Goal: Task Accomplishment & Management: Complete application form

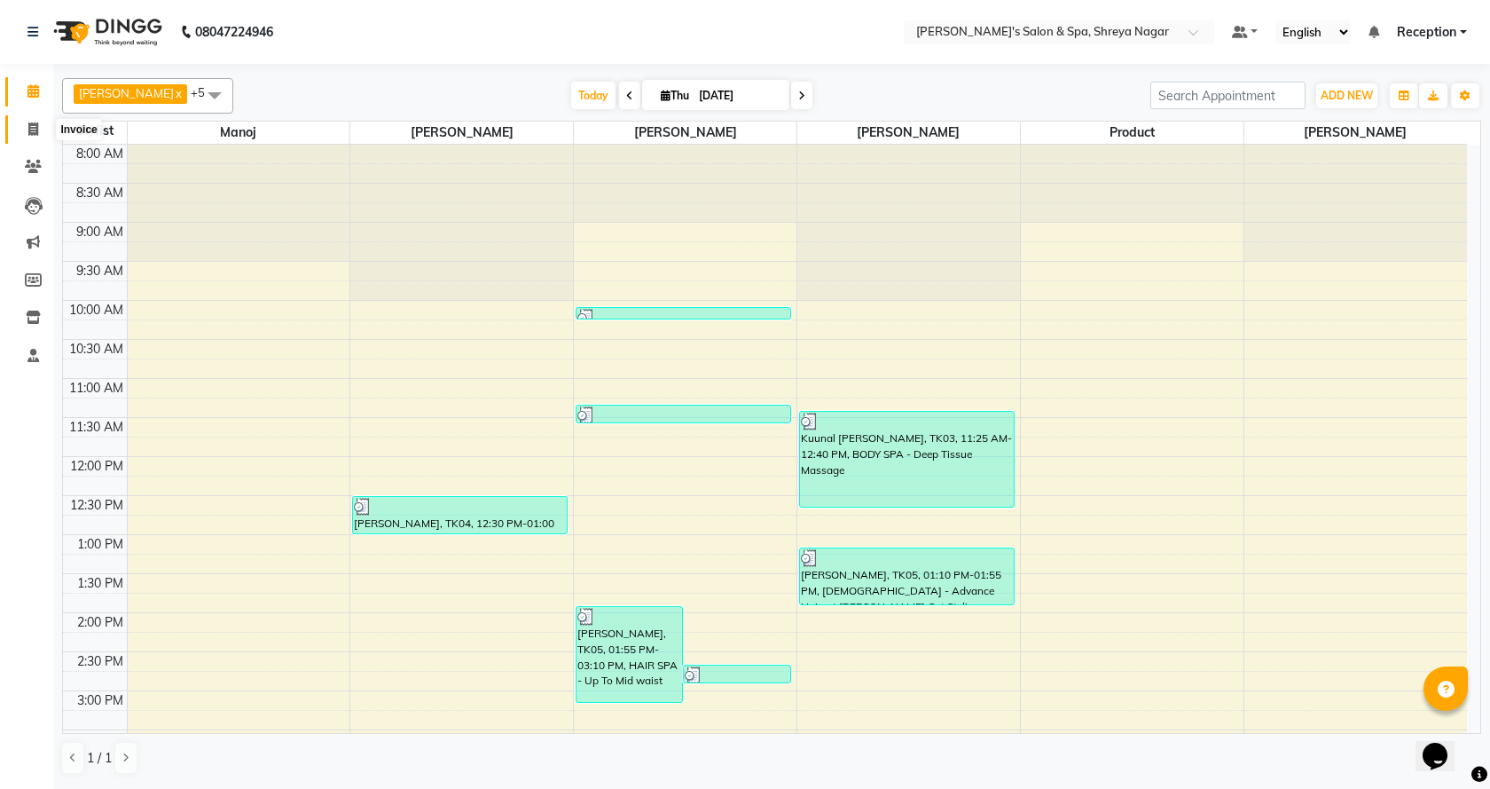
click at [30, 131] on icon at bounding box center [33, 128] width 10 height 13
select select "service"
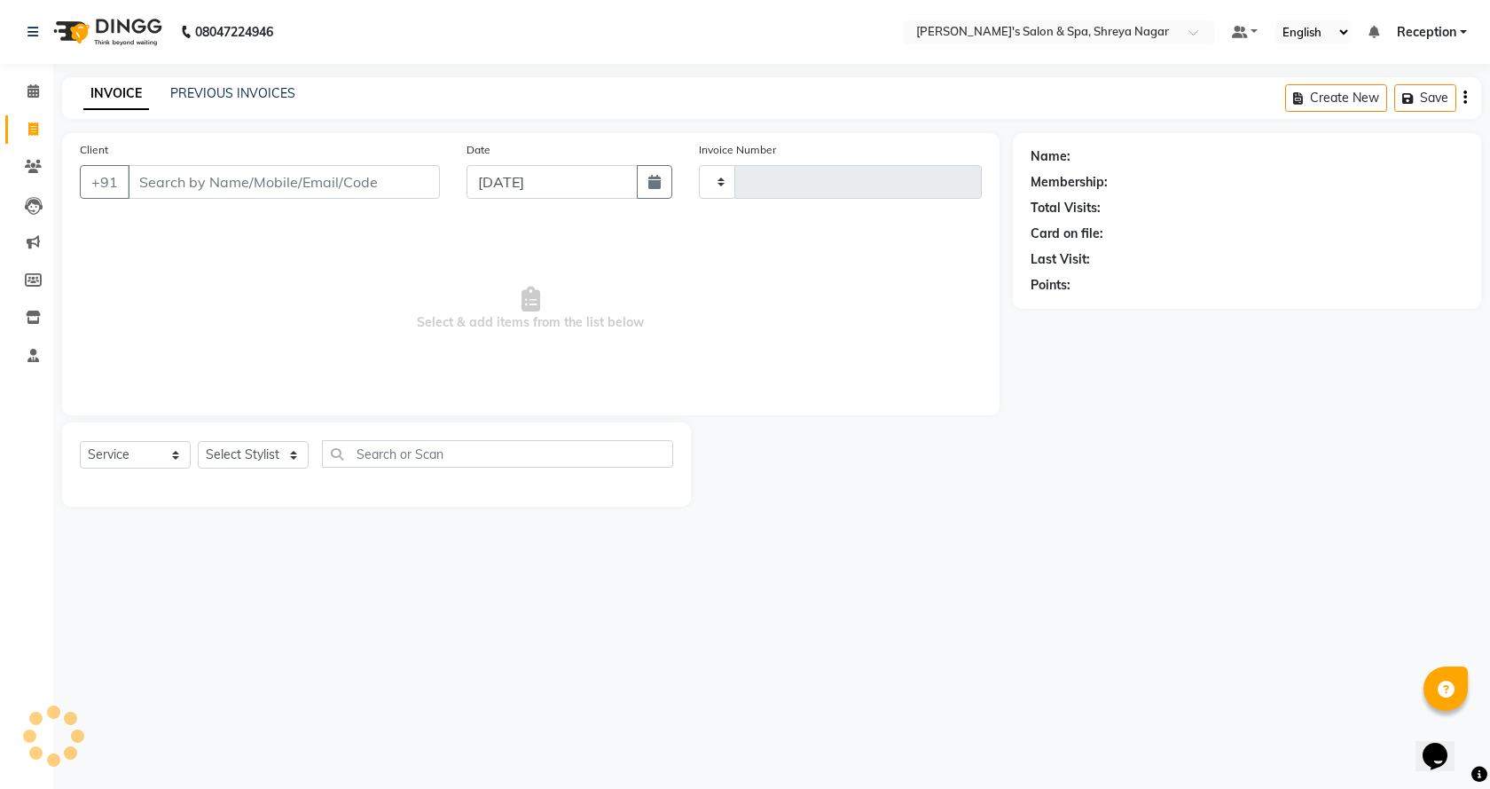
type input "2792"
select select "7591"
click at [204, 185] on input "Client" at bounding box center [284, 182] width 312 height 34
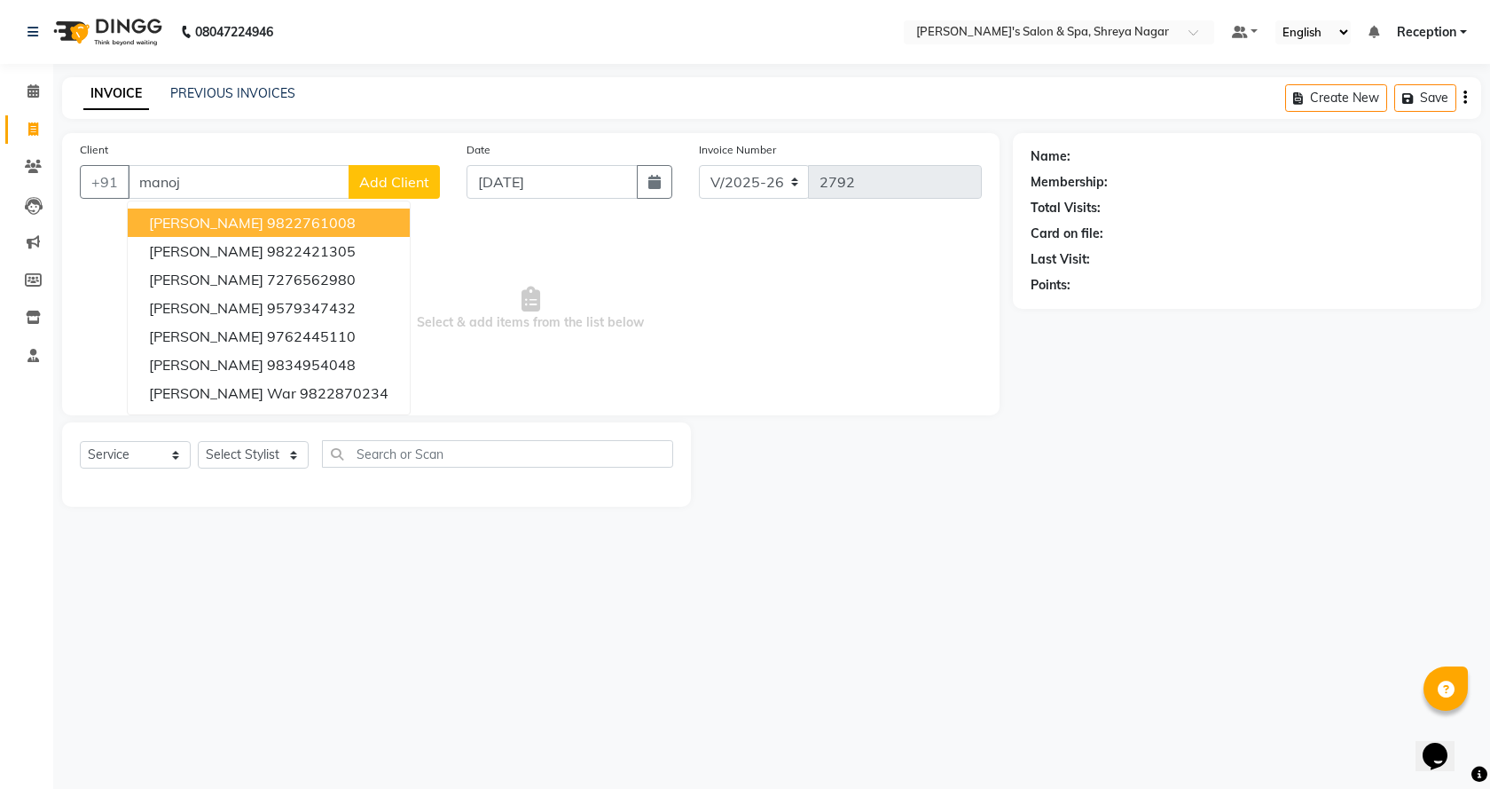
click at [275, 213] on button "[PERSON_NAME] 9822761008" at bounding box center [269, 222] width 282 height 28
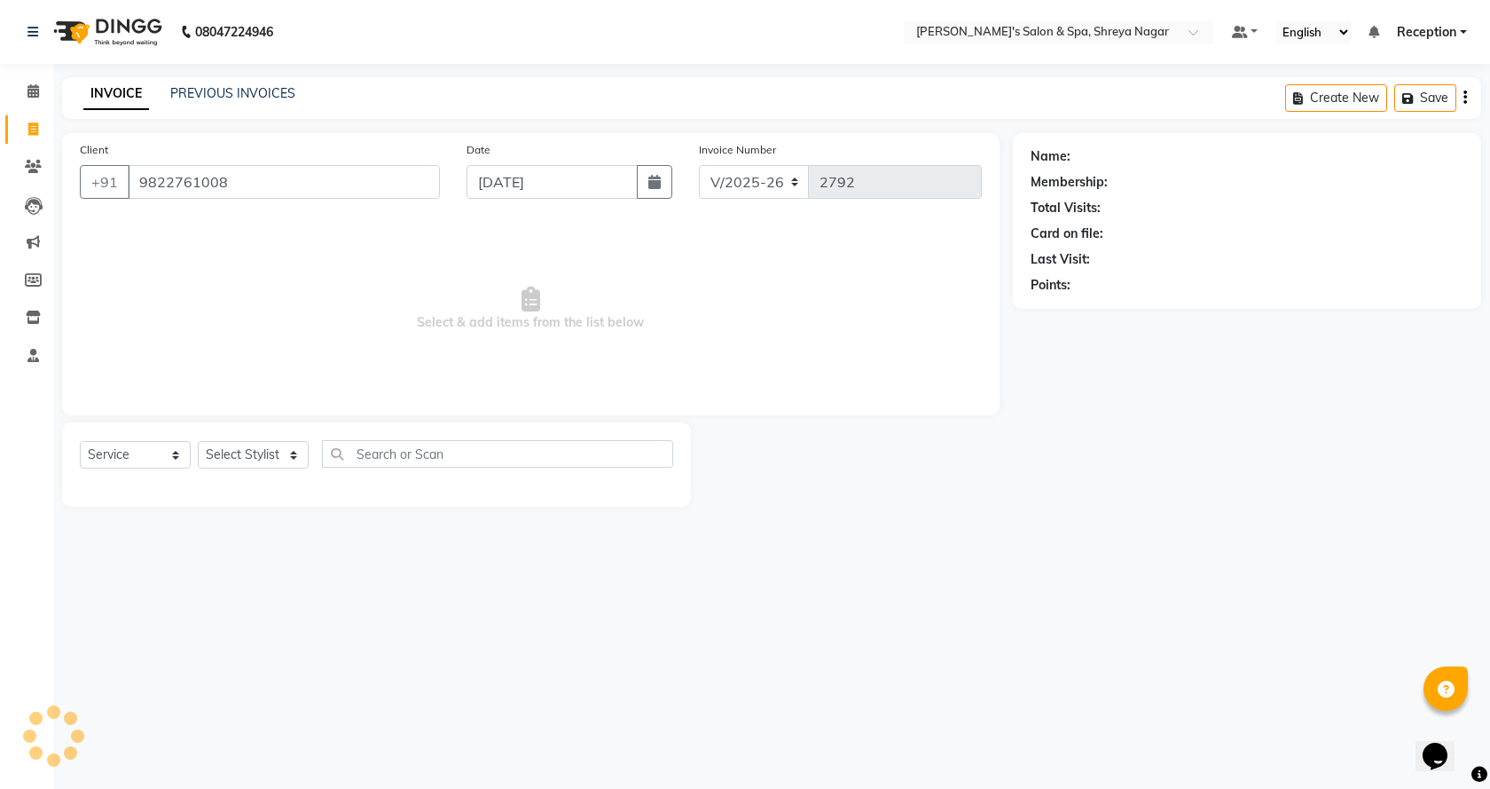
type input "9822761008"
select select "1: Object"
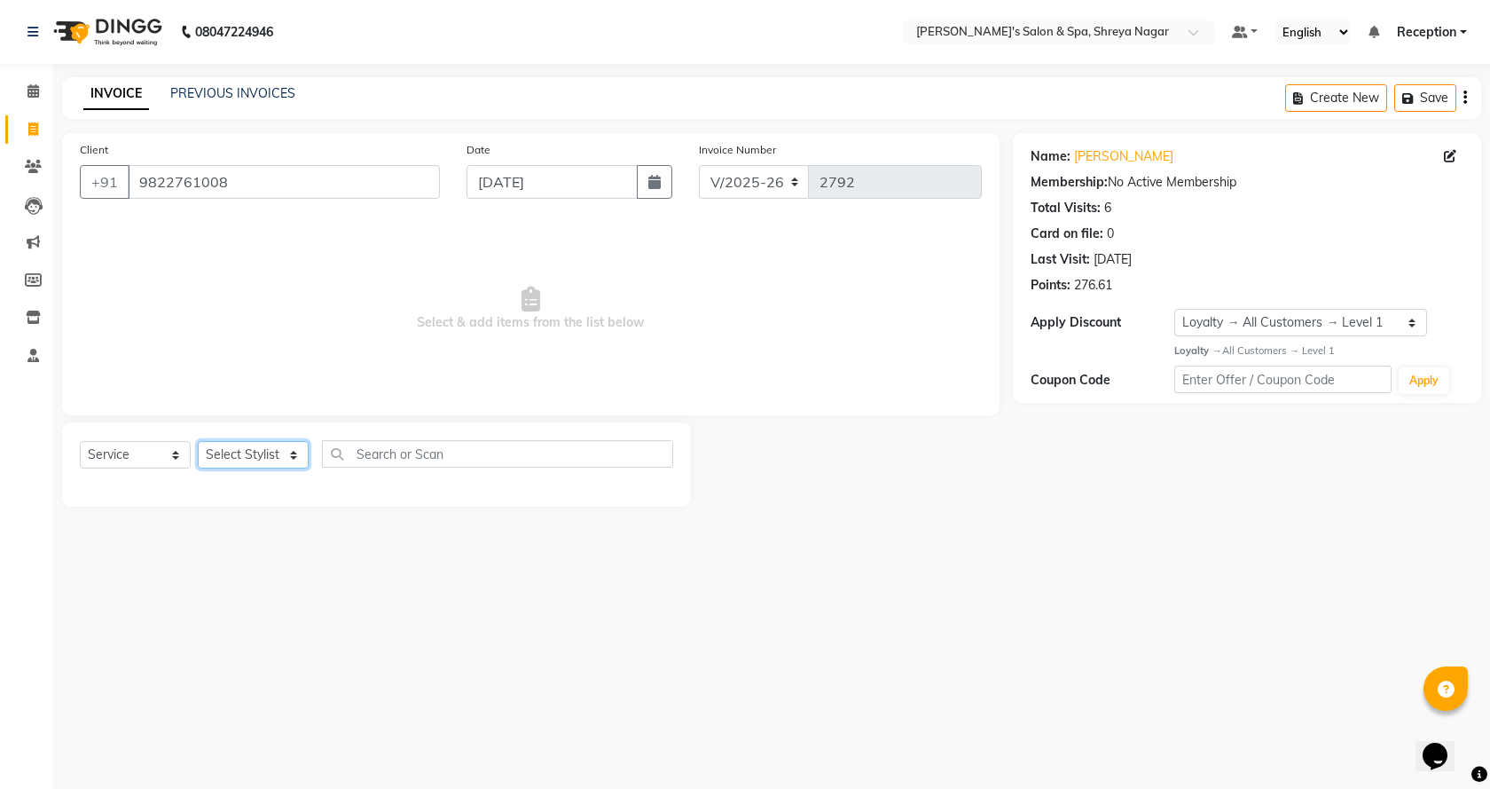
click at [263, 452] on select "Select Stylist [PERSON_NAME] [PERSON_NAME] [PERSON_NAME] Product Reception" at bounding box center [253, 454] width 111 height 27
select select "67478"
click at [198, 441] on select "Select Stylist [PERSON_NAME] [PERSON_NAME] [PERSON_NAME] Product Reception" at bounding box center [253, 454] width 111 height 27
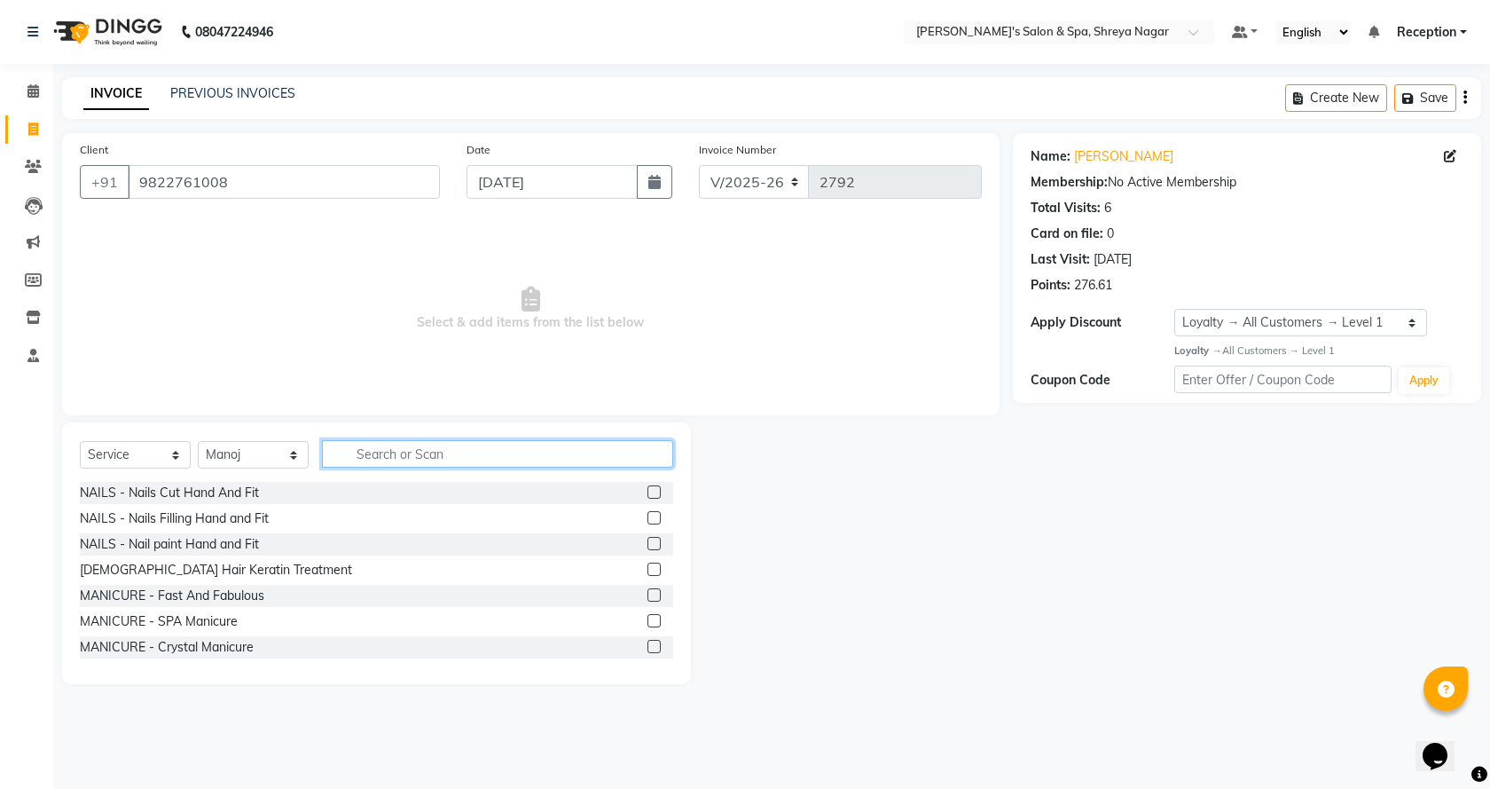
click at [506, 458] on input "text" at bounding box center [497, 453] width 351 height 27
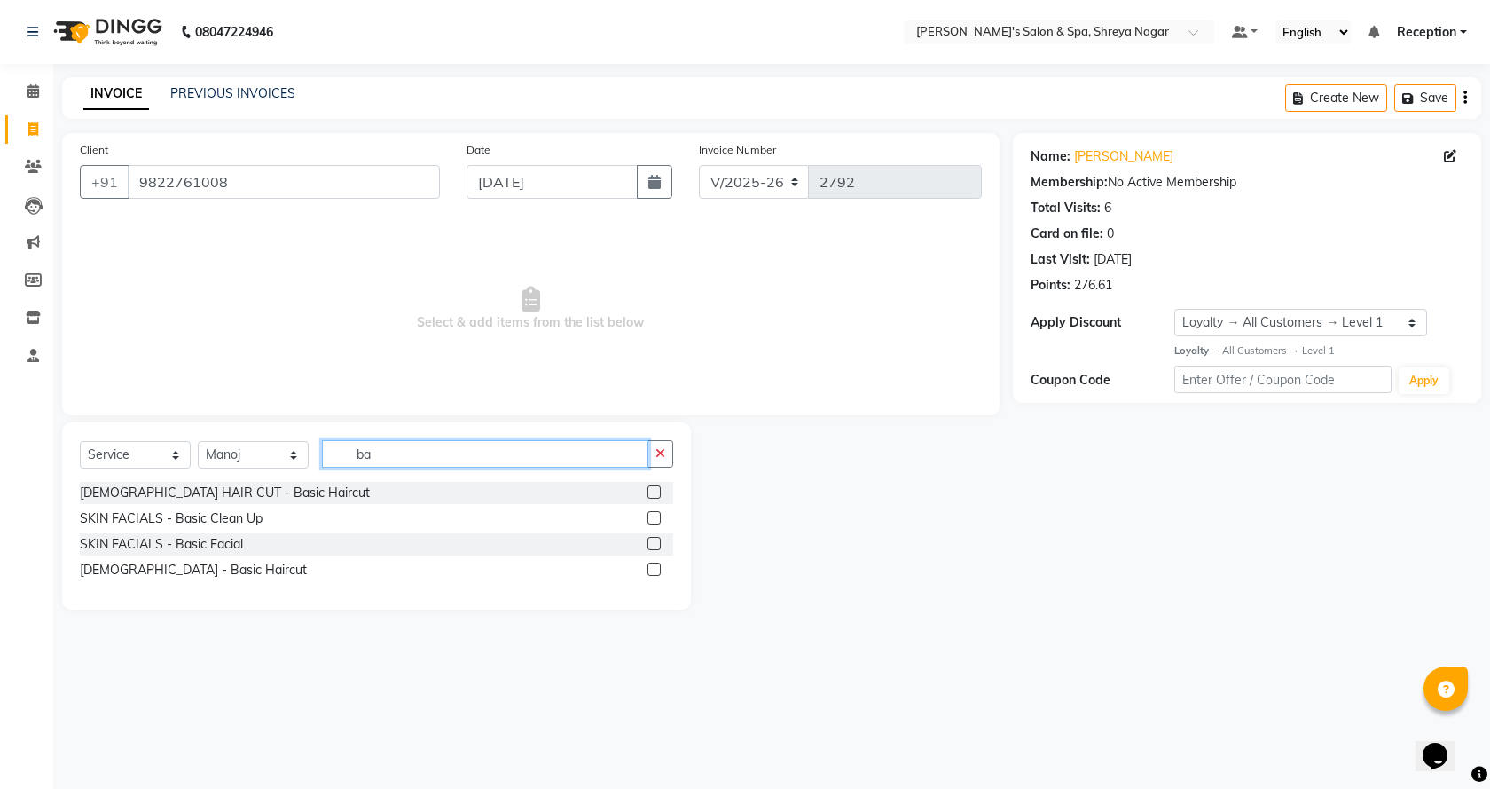
type input "b"
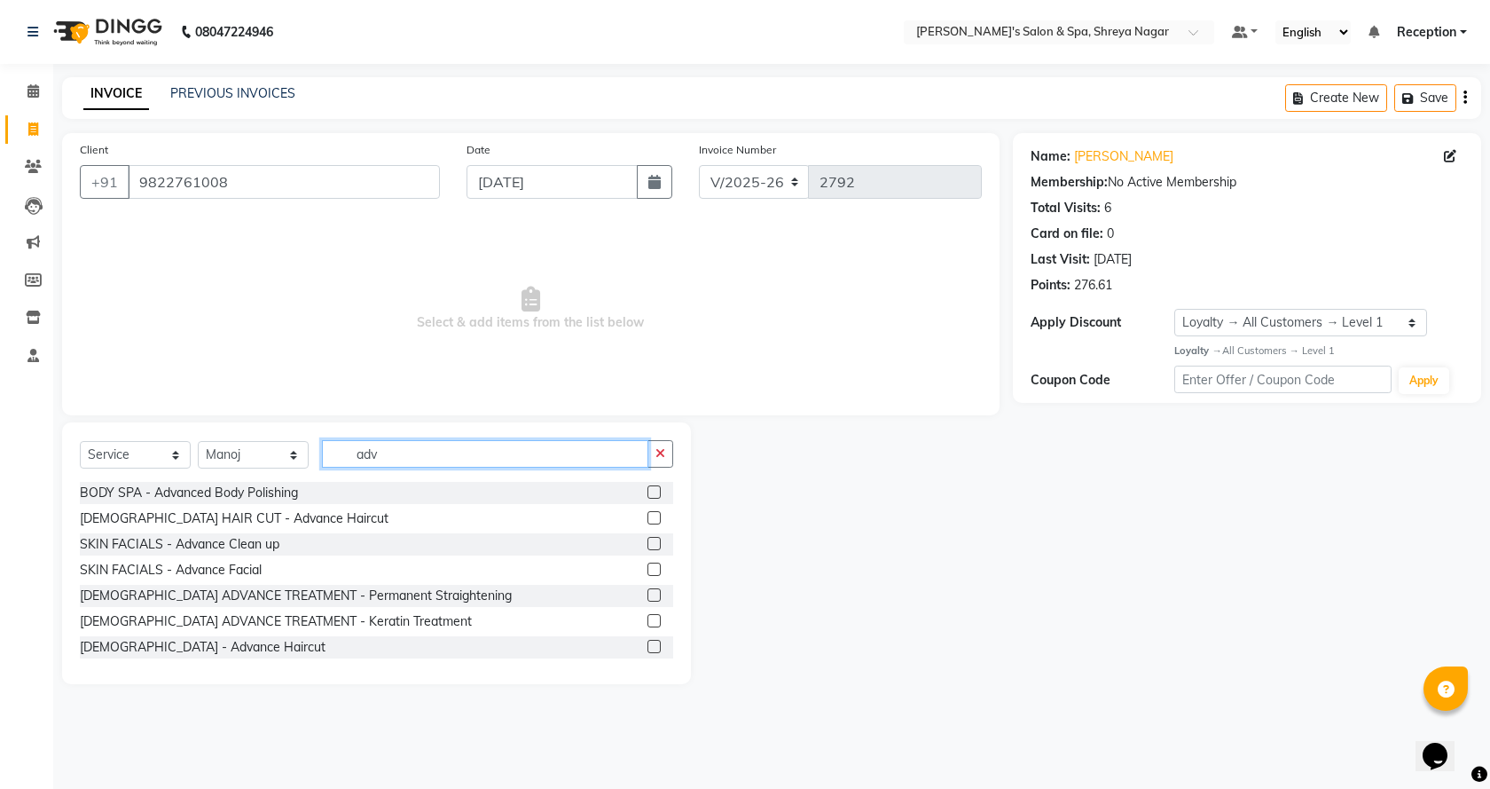
type input "adv"
click at [648, 641] on label at bounding box center [654, 646] width 13 height 13
click at [648, 641] on input "checkbox" at bounding box center [654, 647] width 12 height 12
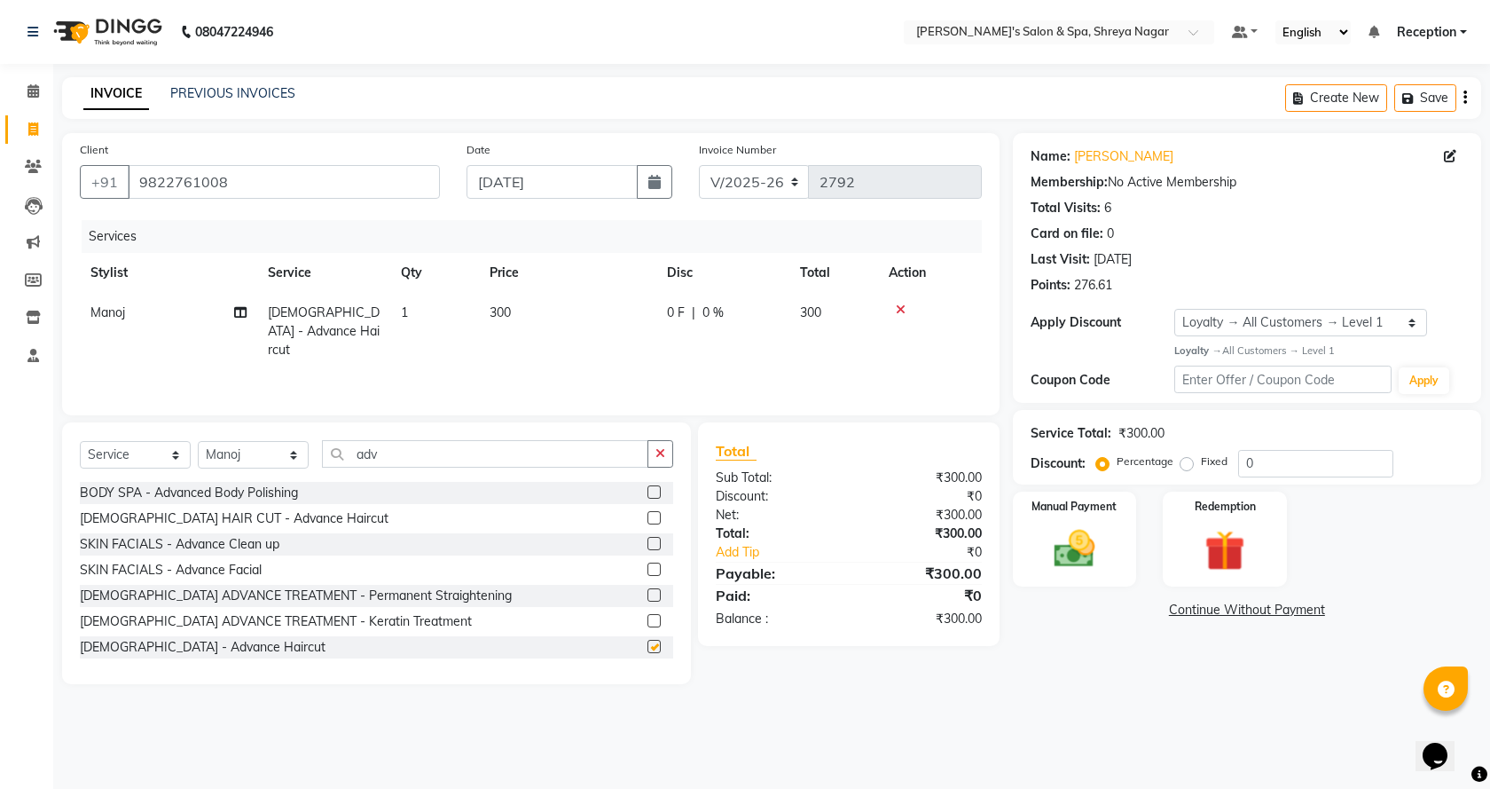
checkbox input "false"
drag, startPoint x: 432, startPoint y: 449, endPoint x: 517, endPoint y: 456, distance: 85.5
click at [517, 456] on input "adv" at bounding box center [485, 453] width 326 height 27
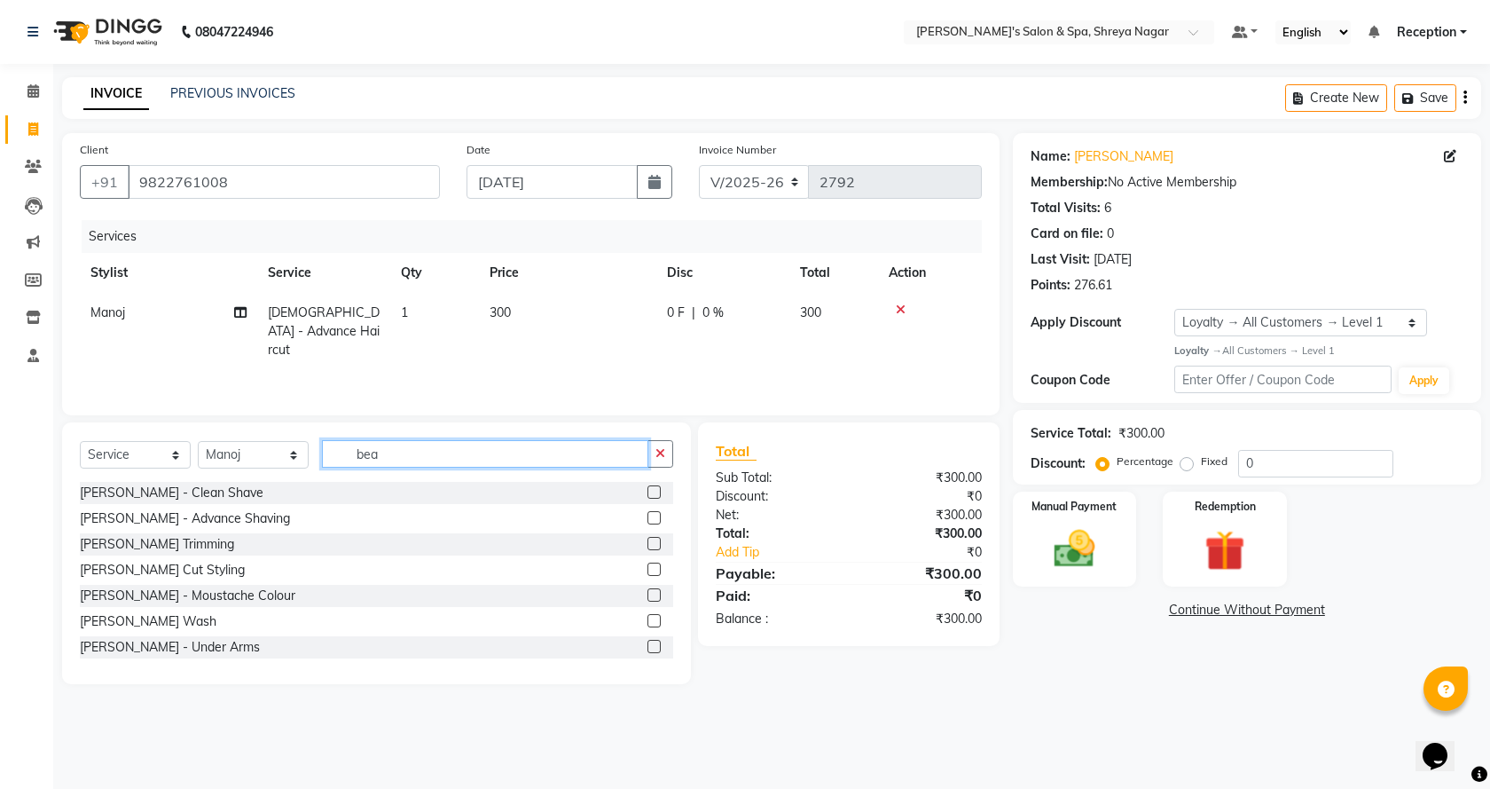
type input "bea"
click at [648, 545] on label at bounding box center [654, 543] width 13 height 13
click at [648, 545] on input "checkbox" at bounding box center [654, 544] width 12 height 12
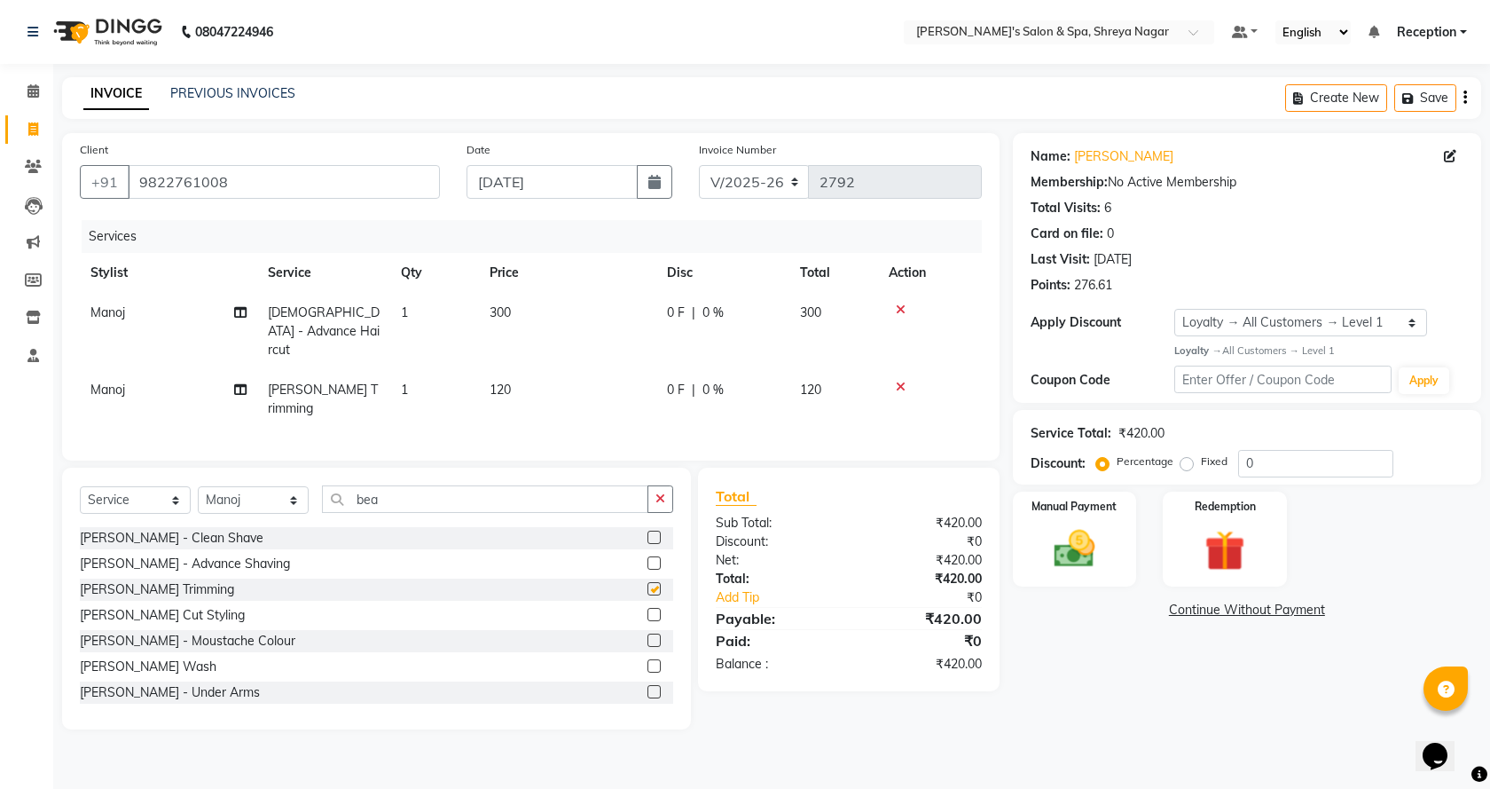
checkbox input "false"
drag, startPoint x: 366, startPoint y: 491, endPoint x: 513, endPoint y: 490, distance: 146.4
click at [513, 490] on input "bea" at bounding box center [485, 498] width 326 height 27
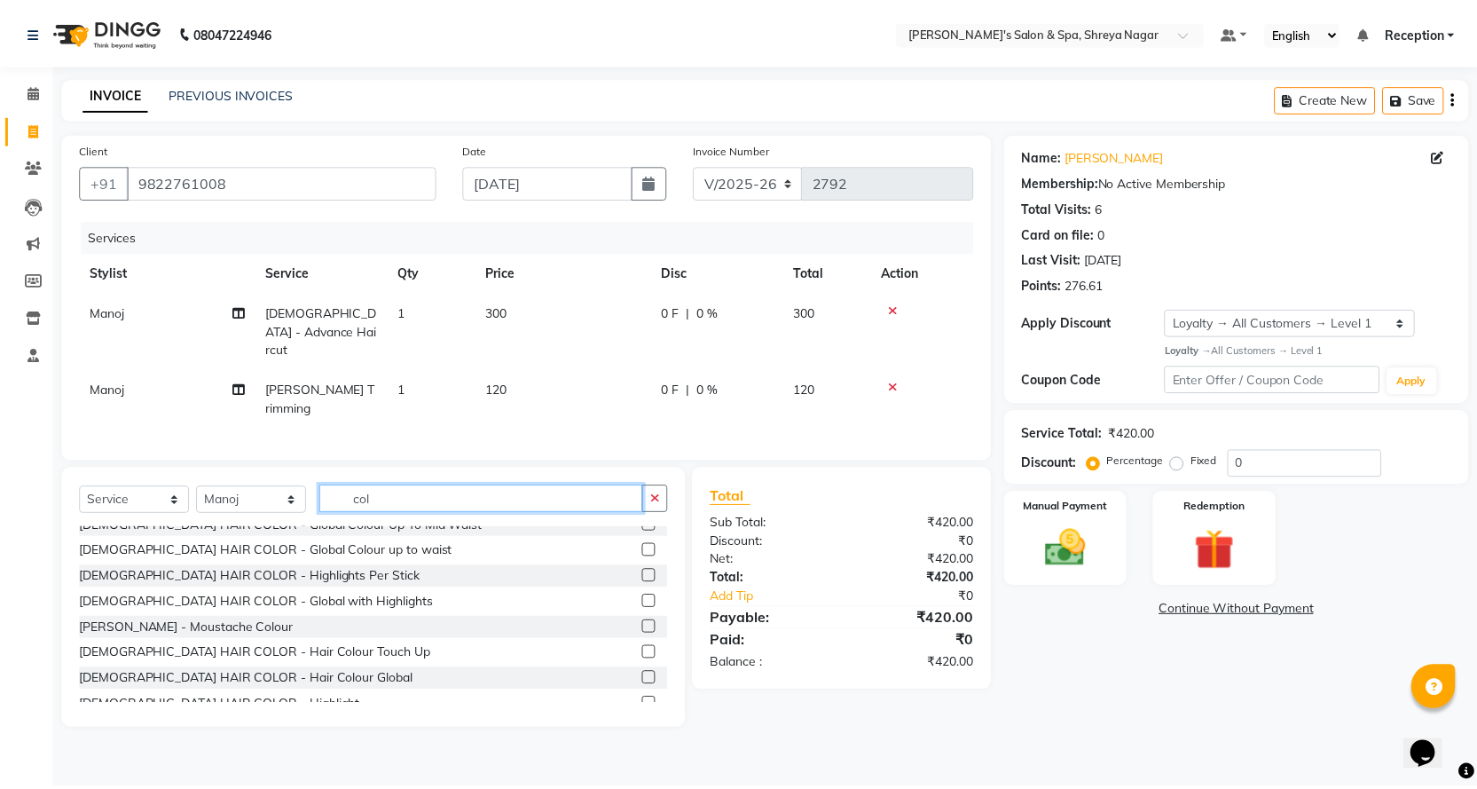
scroll to position [208, 0]
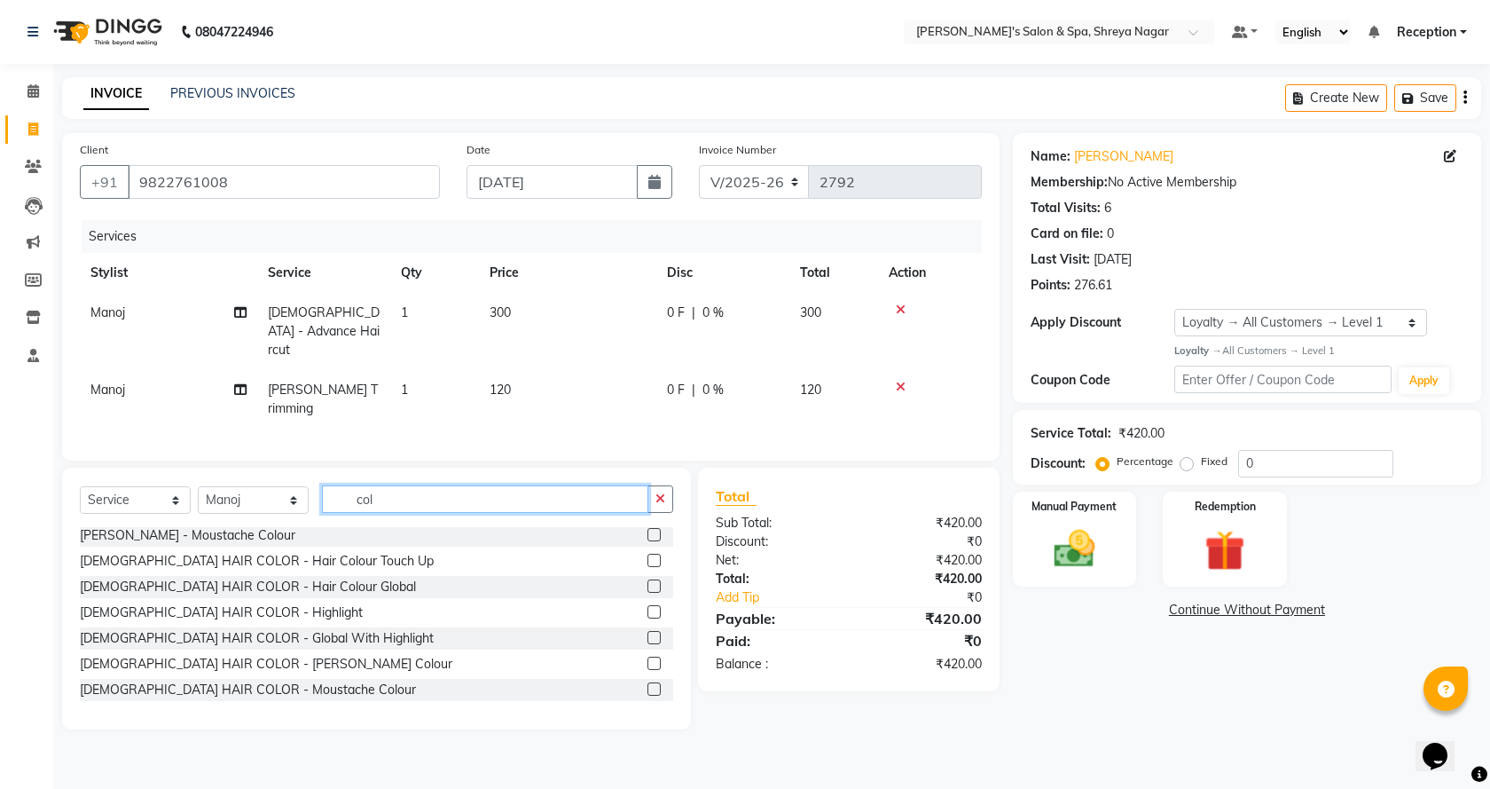
type input "col"
click at [648, 579] on label at bounding box center [654, 585] width 13 height 13
click at [648, 581] on input "checkbox" at bounding box center [654, 587] width 12 height 12
checkbox input "true"
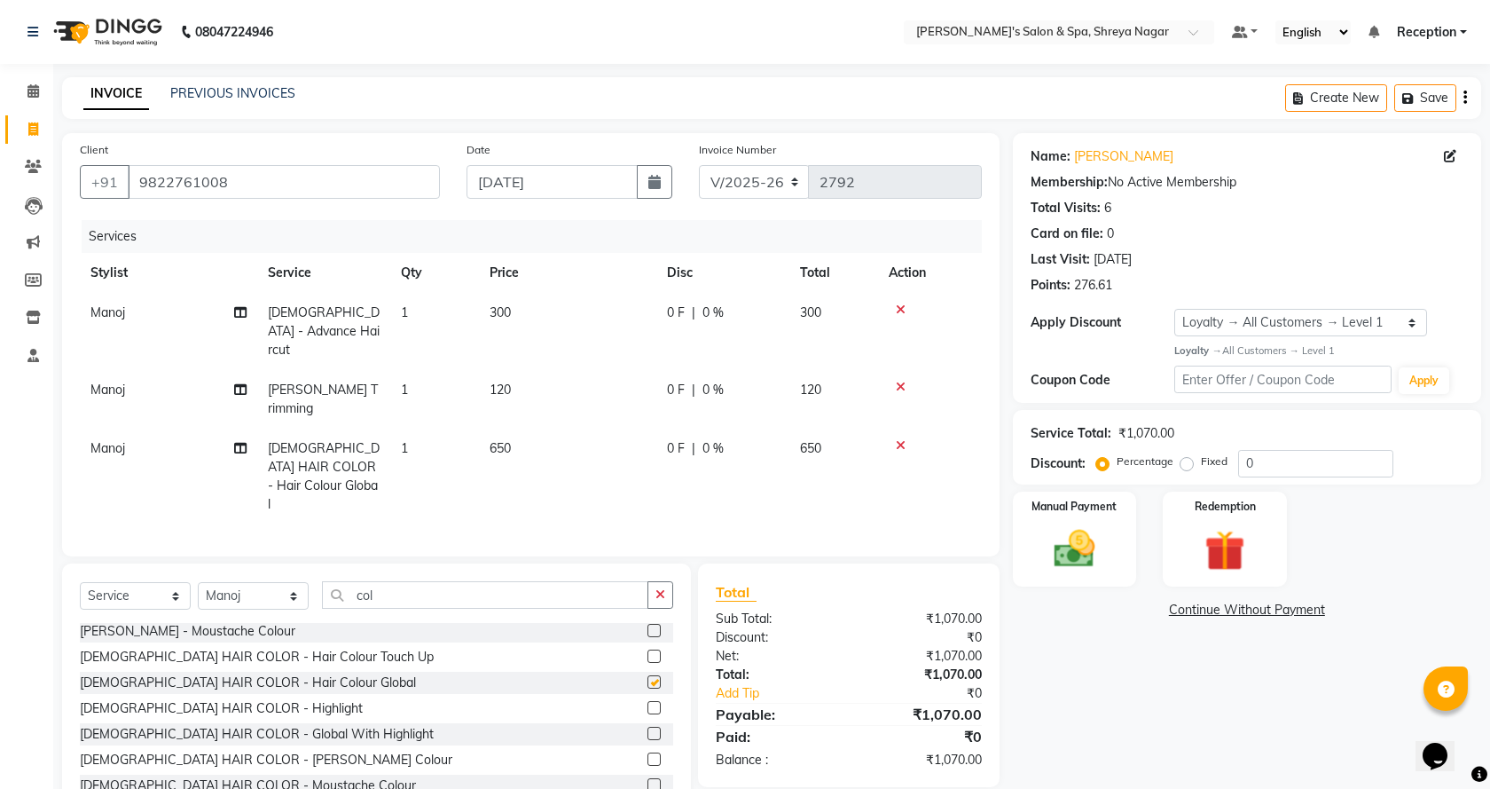
click at [648, 581] on button "button" at bounding box center [661, 594] width 26 height 27
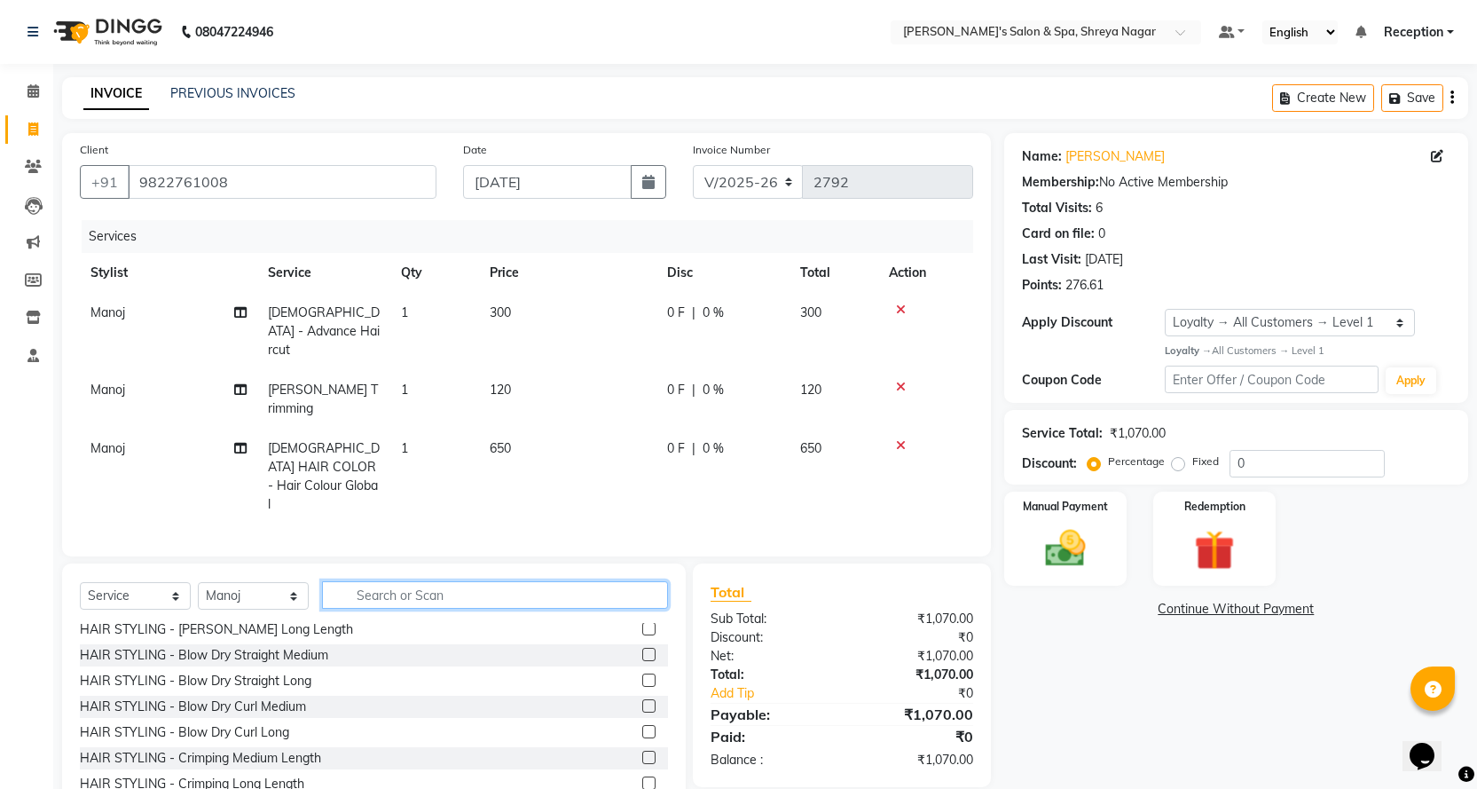
scroll to position [741, 0]
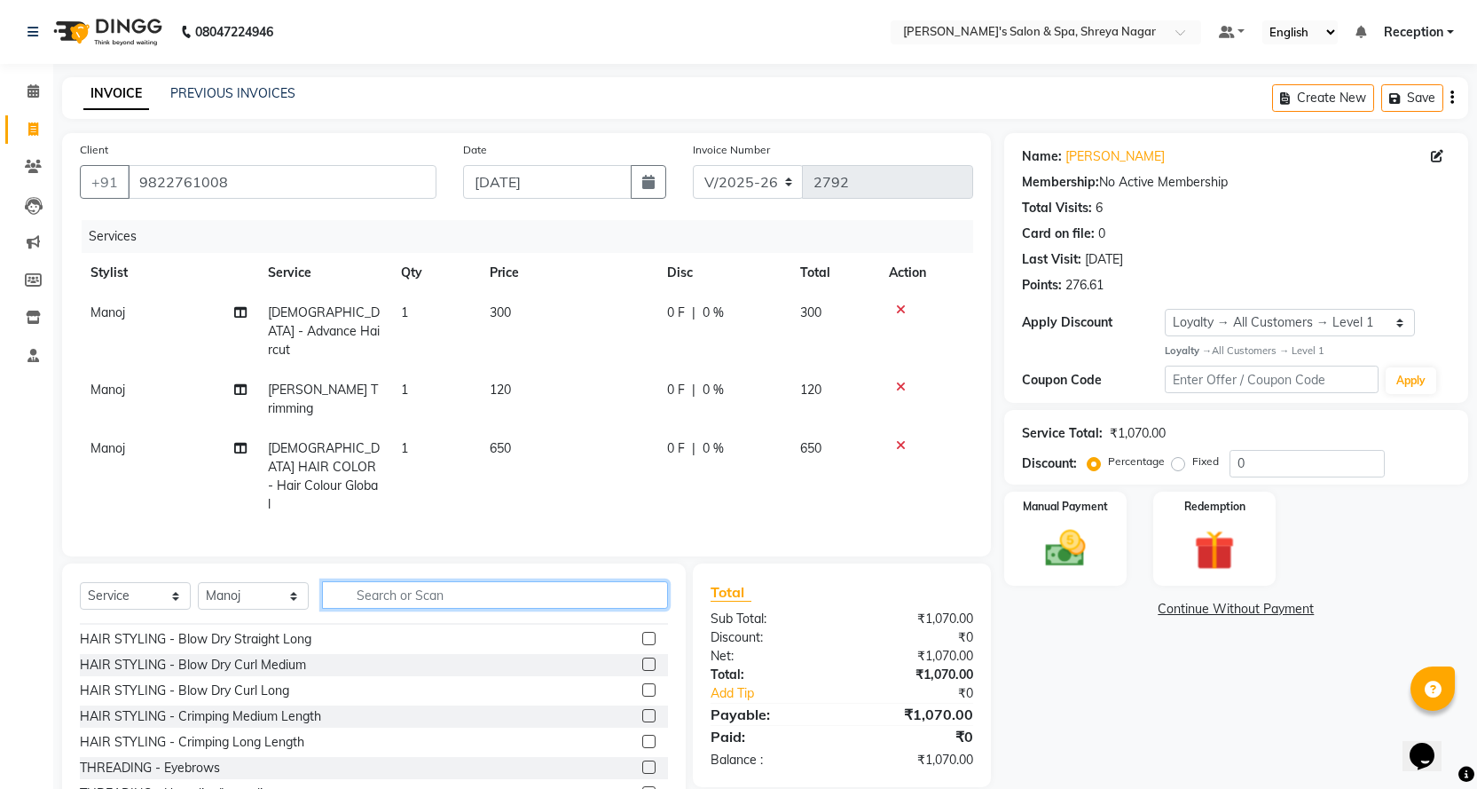
click at [441, 581] on input "text" at bounding box center [495, 594] width 346 height 27
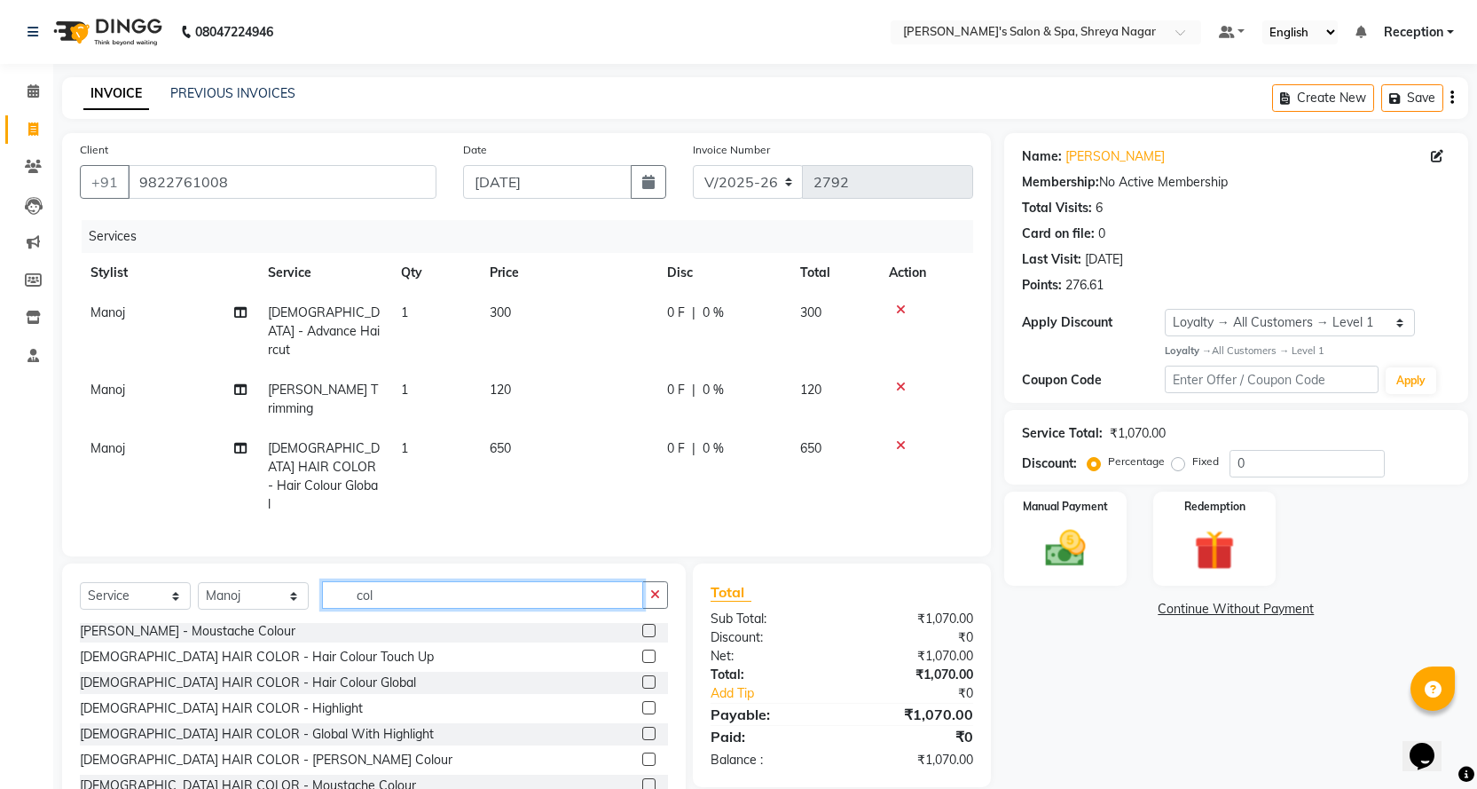
scroll to position [208, 0]
type input "col"
click at [642, 752] on label at bounding box center [648, 758] width 13 height 13
click at [642, 754] on input "checkbox" at bounding box center [648, 760] width 12 height 12
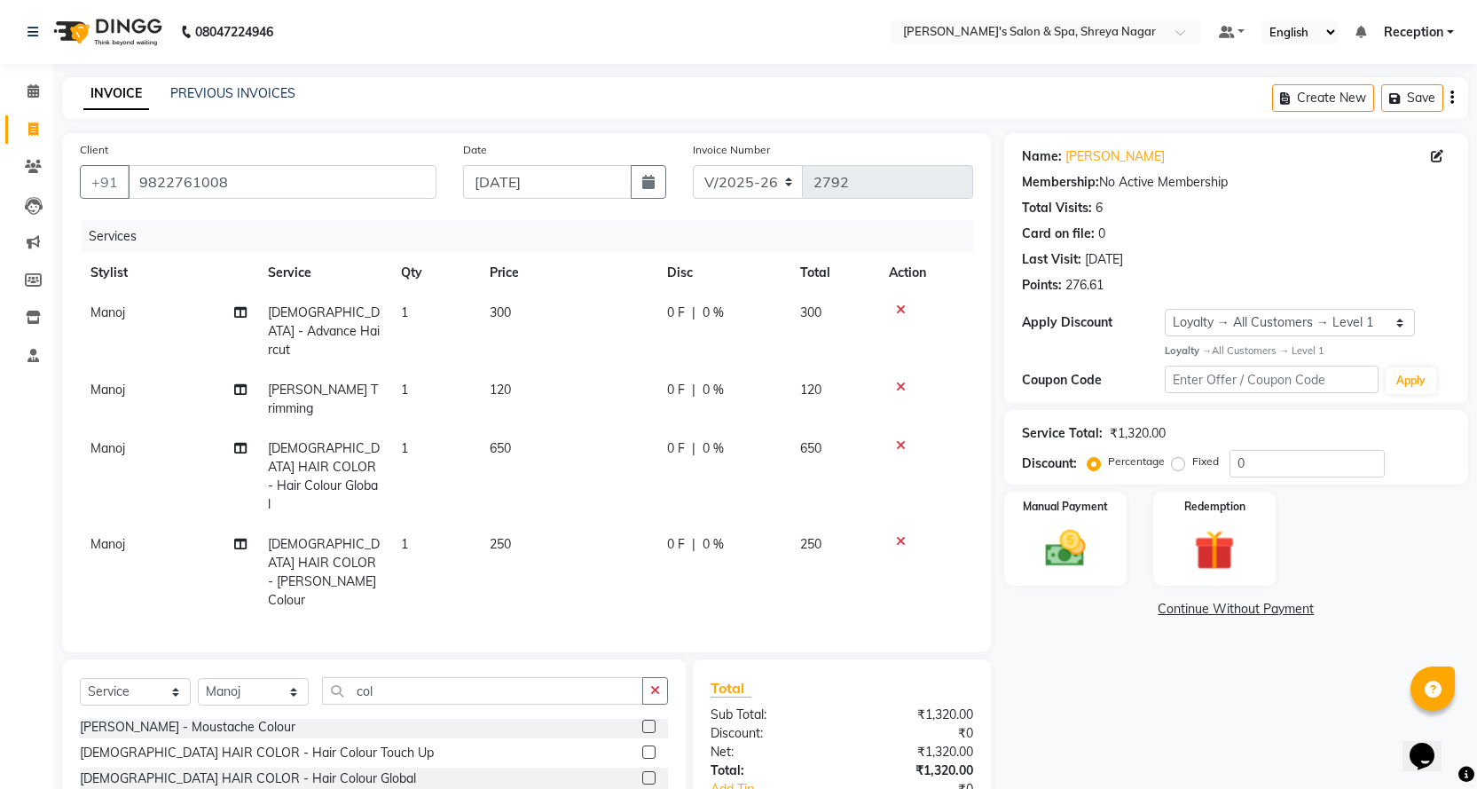
checkbox input "false"
click at [531, 428] on td "650" at bounding box center [567, 476] width 177 height 96
select select "67478"
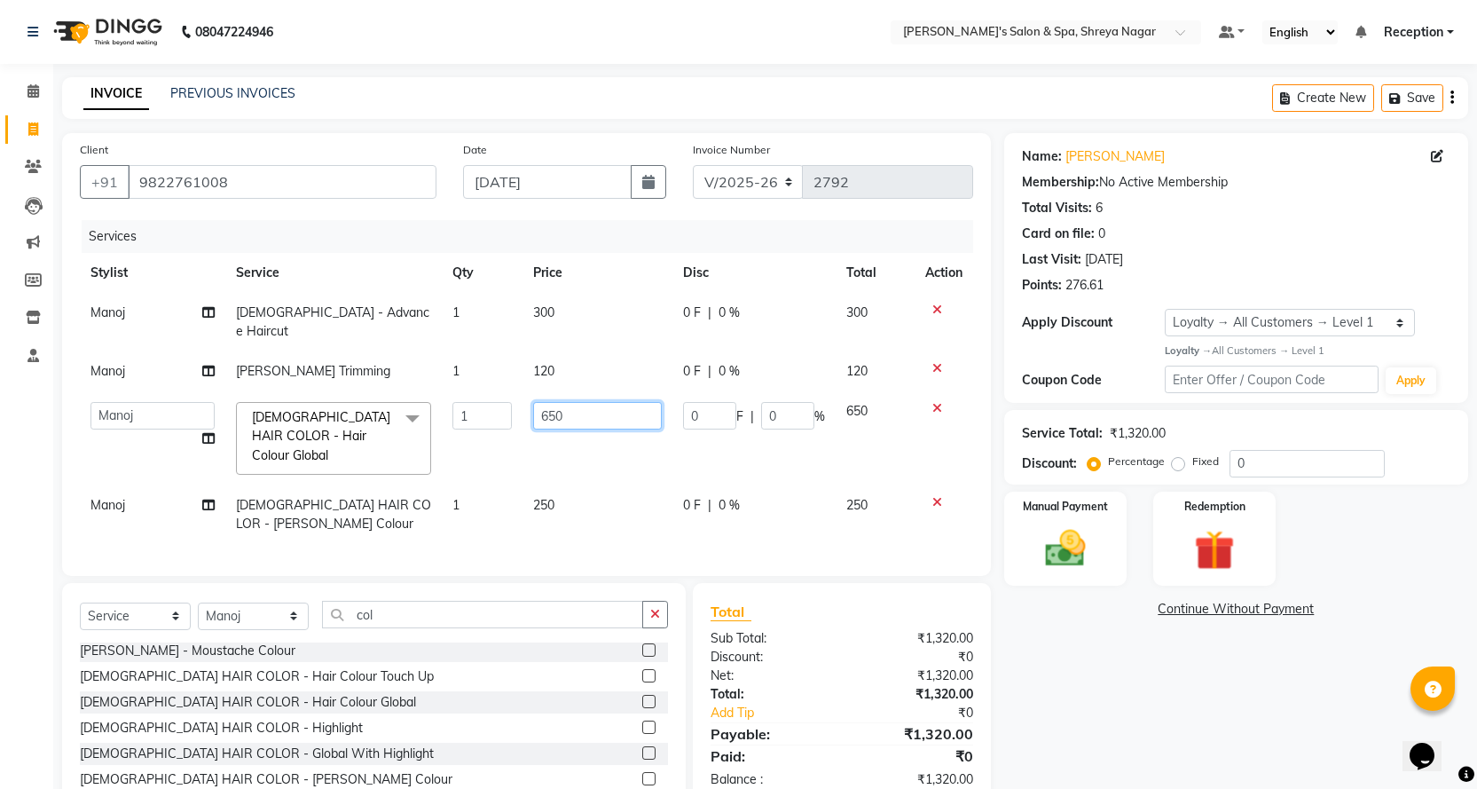
click at [611, 402] on input "650" at bounding box center [597, 415] width 129 height 27
type input "6"
type input "1000"
click at [589, 464] on tbody "Manoj [DEMOGRAPHIC_DATA] - Advance Haircut 1 300 0 F | 0 % 300 [PERSON_NAME] Tr…" at bounding box center [526, 418] width 893 height 251
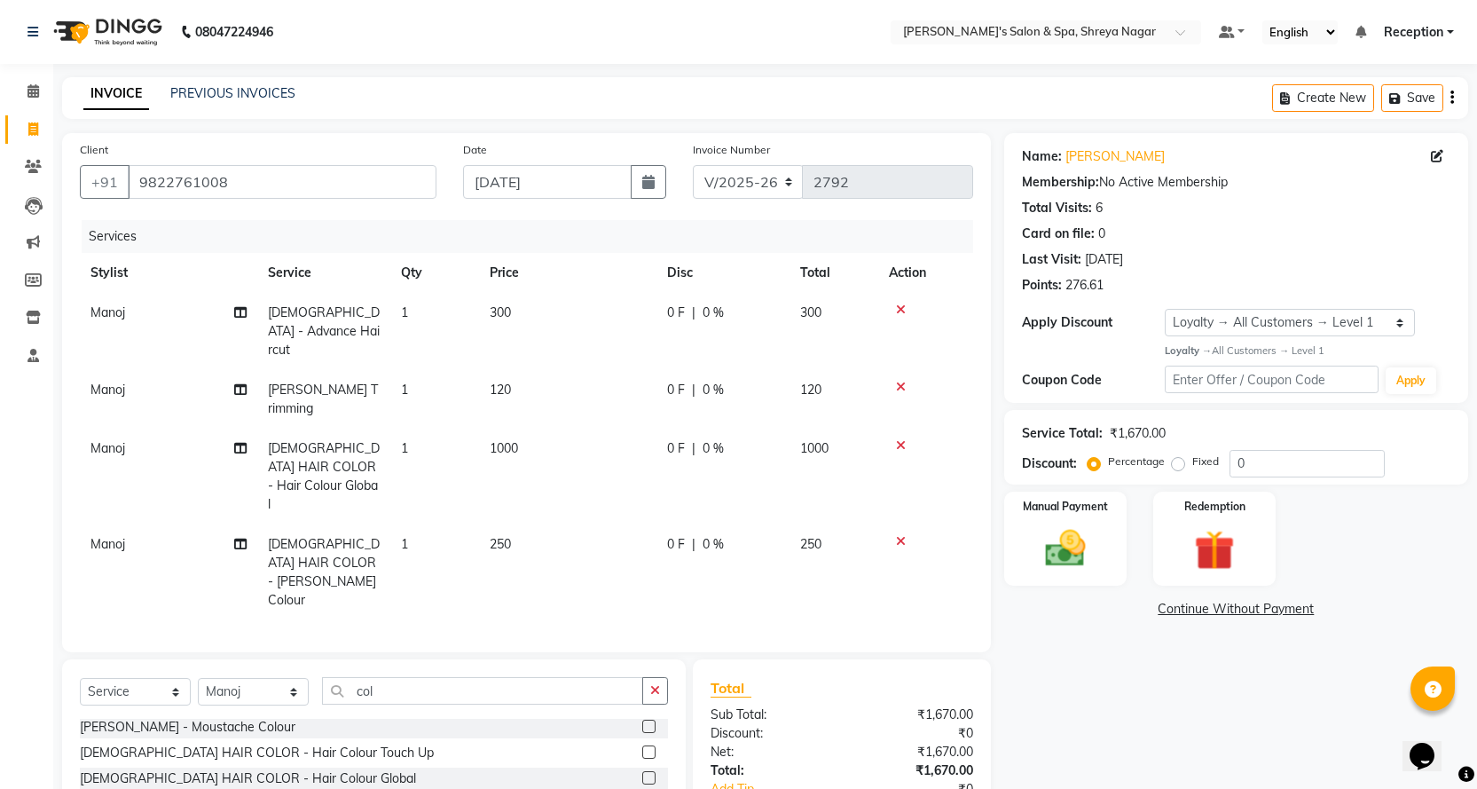
click at [523, 524] on td "250" at bounding box center [567, 572] width 177 height 96
select select "67478"
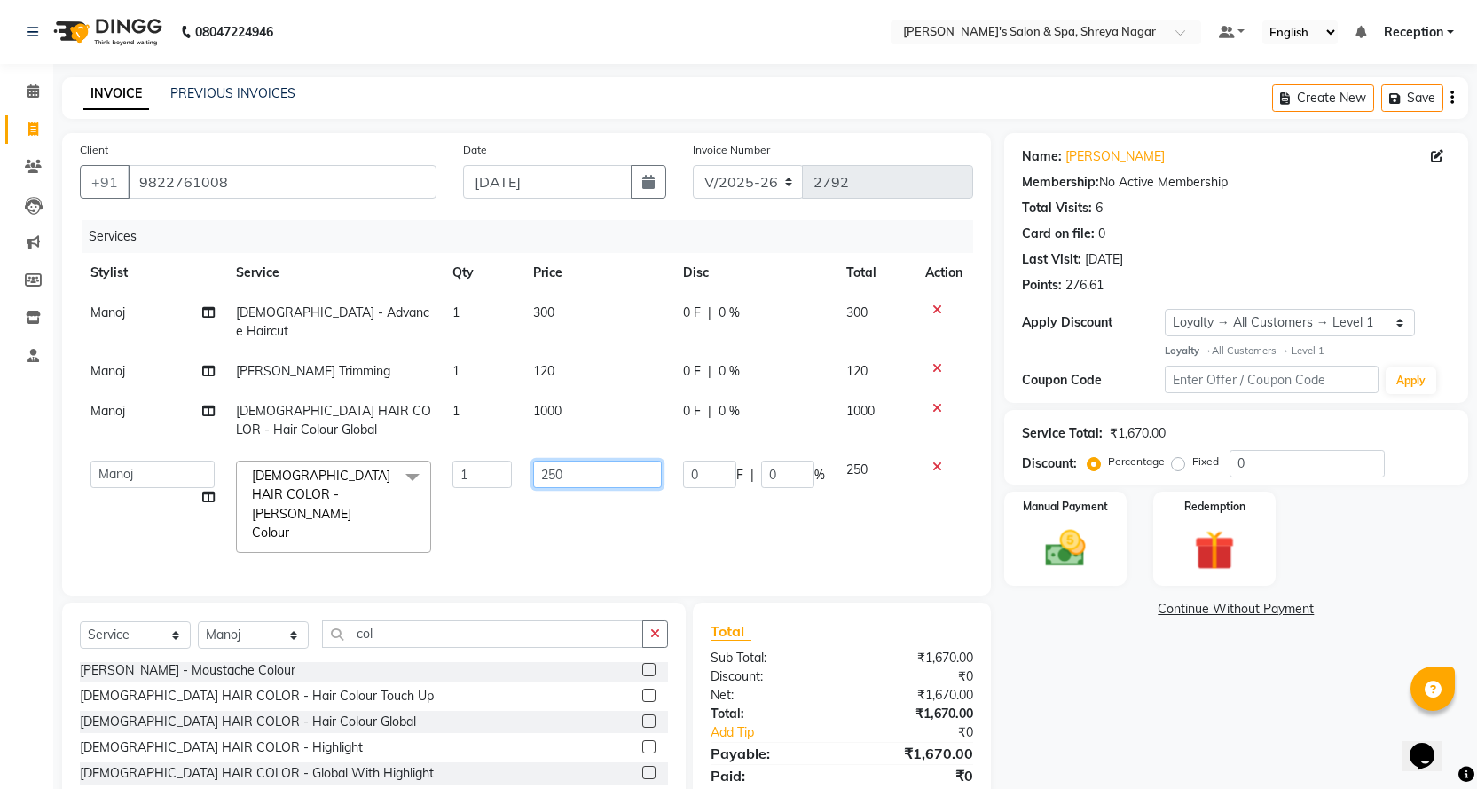
click at [625, 460] on input "250" at bounding box center [597, 473] width 129 height 27
type input "2"
type input "500"
click at [1032, 740] on div "Name: [PERSON_NAME] Membership: No Active Membership Total Visits: 6 Card on fi…" at bounding box center [1242, 498] width 477 height 731
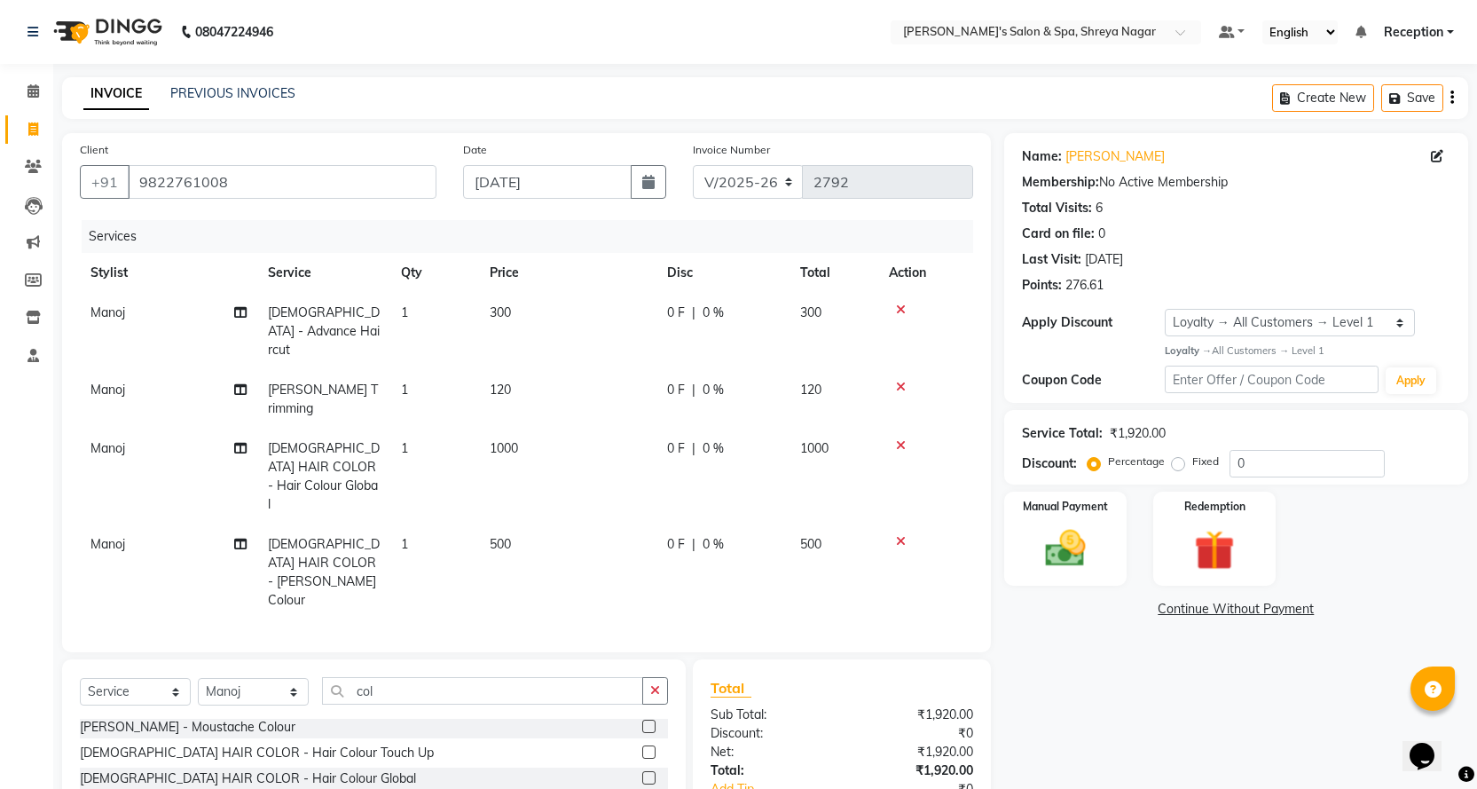
scroll to position [98, 0]
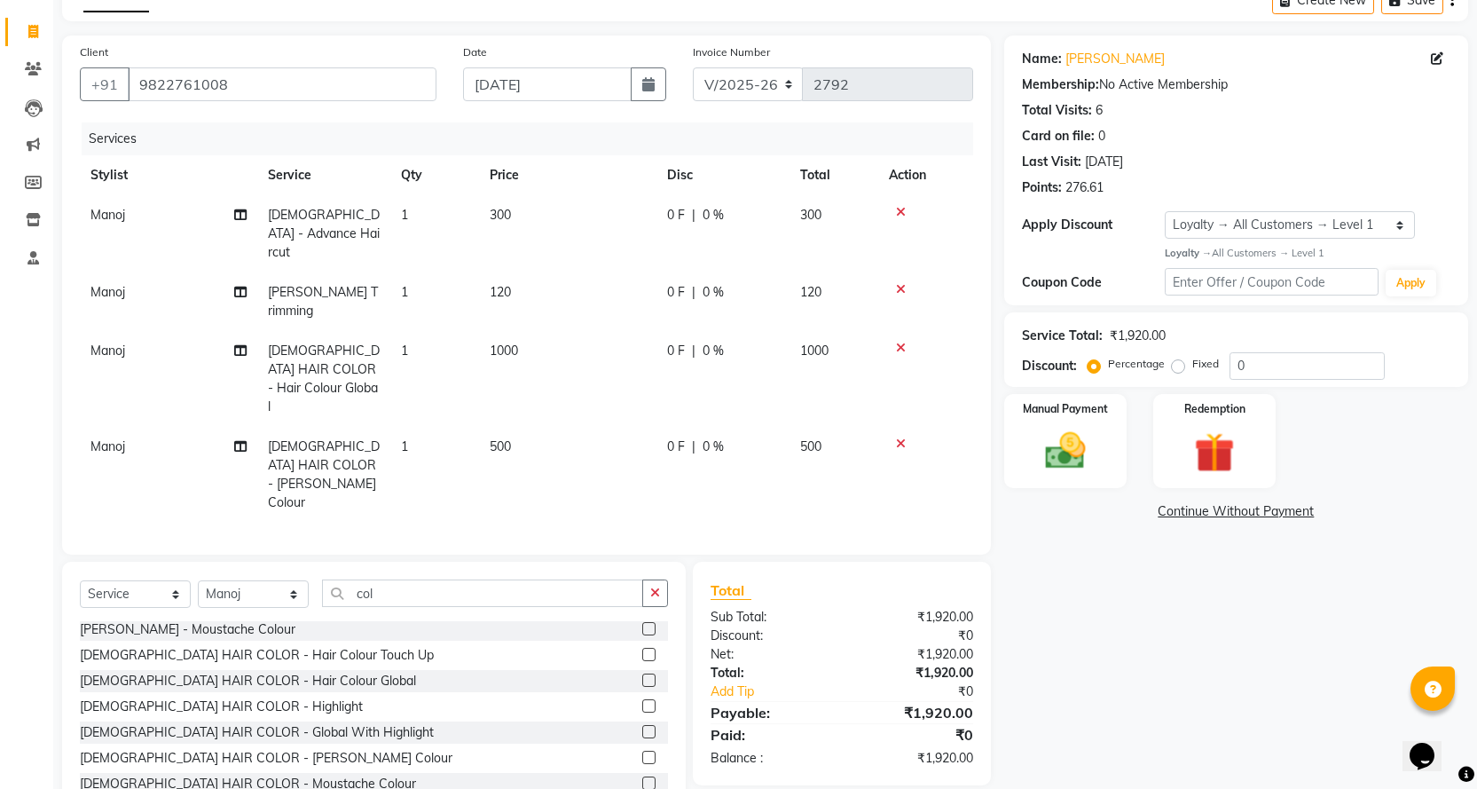
click at [526, 272] on td "120" at bounding box center [567, 301] width 177 height 59
select select "67478"
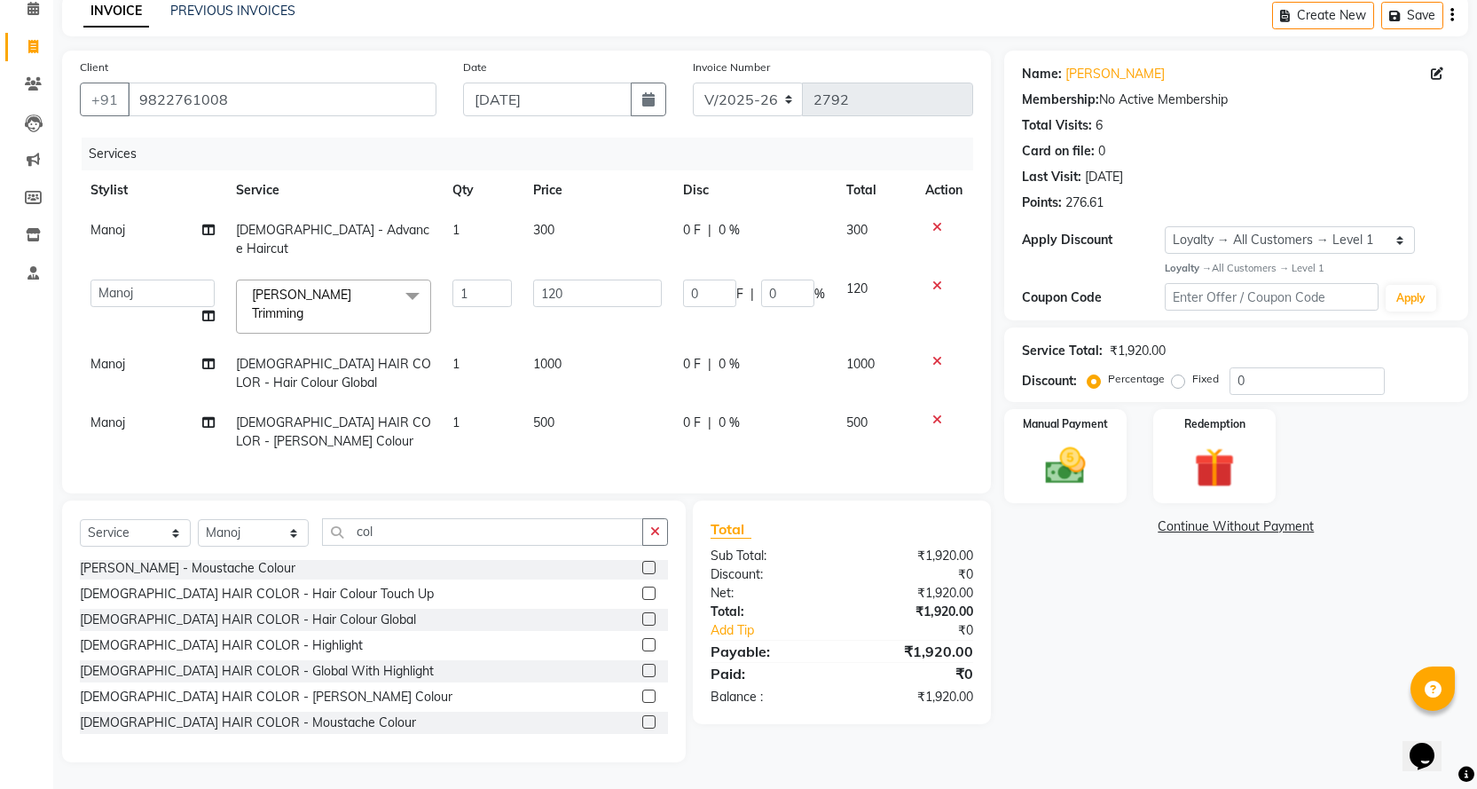
scroll to position [77, 0]
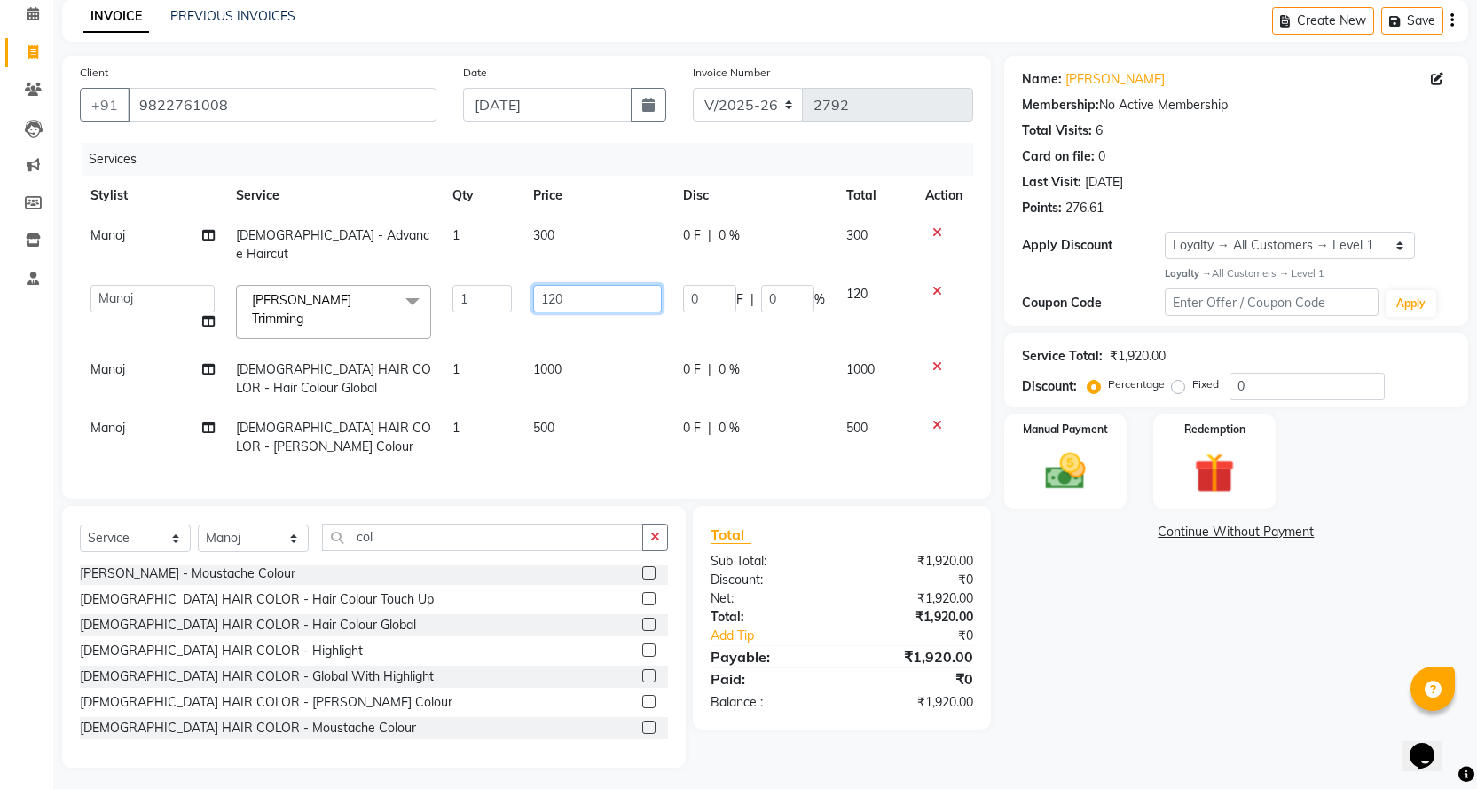
click at [569, 285] on input "120" at bounding box center [597, 298] width 129 height 27
type input "1"
type input "150"
click at [1133, 648] on div "Name: [PERSON_NAME] Membership: No Active Membership Total Visits: 6 Card on fi…" at bounding box center [1242, 411] width 477 height 711
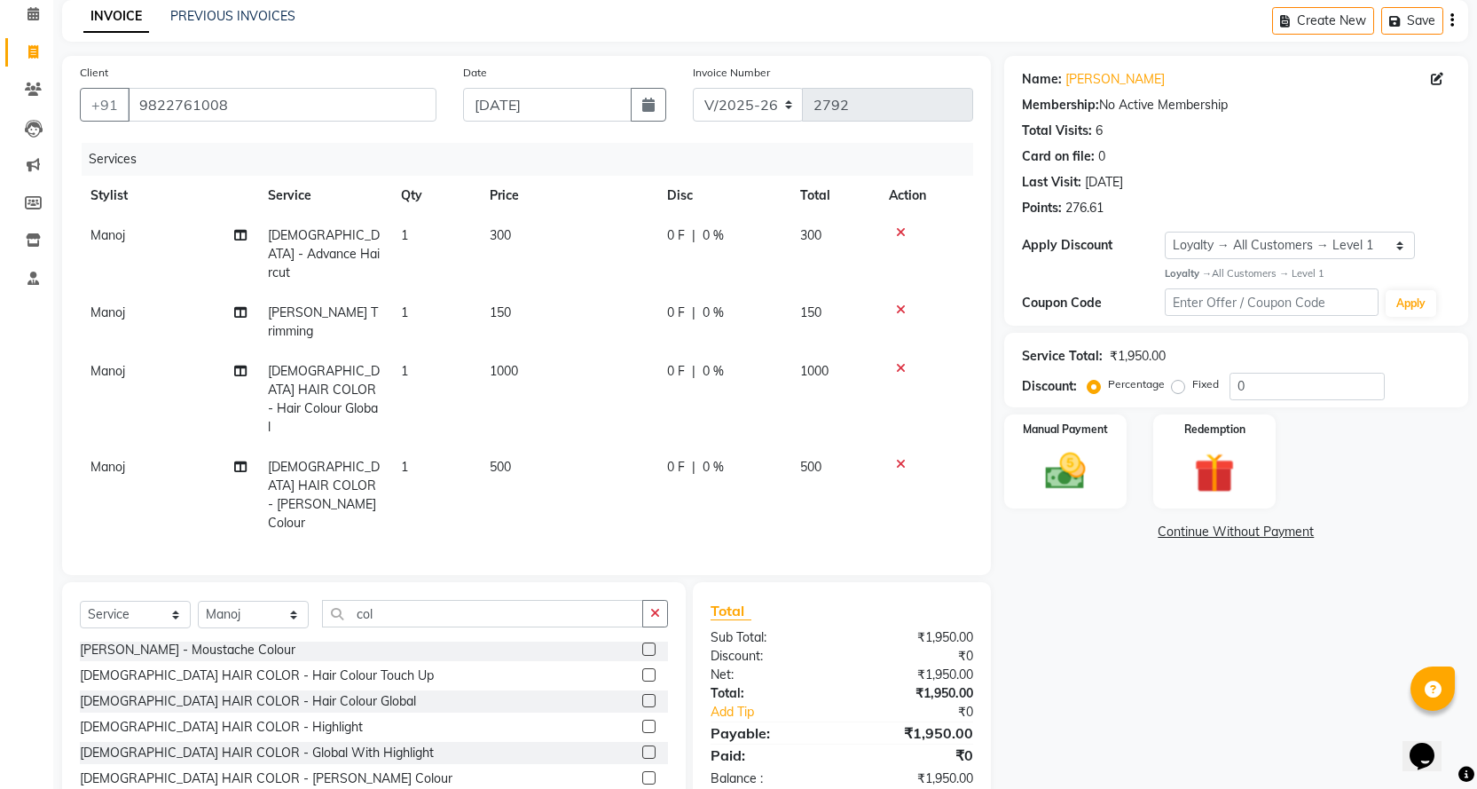
click at [548, 293] on td "150" at bounding box center [567, 322] width 177 height 59
select select "67478"
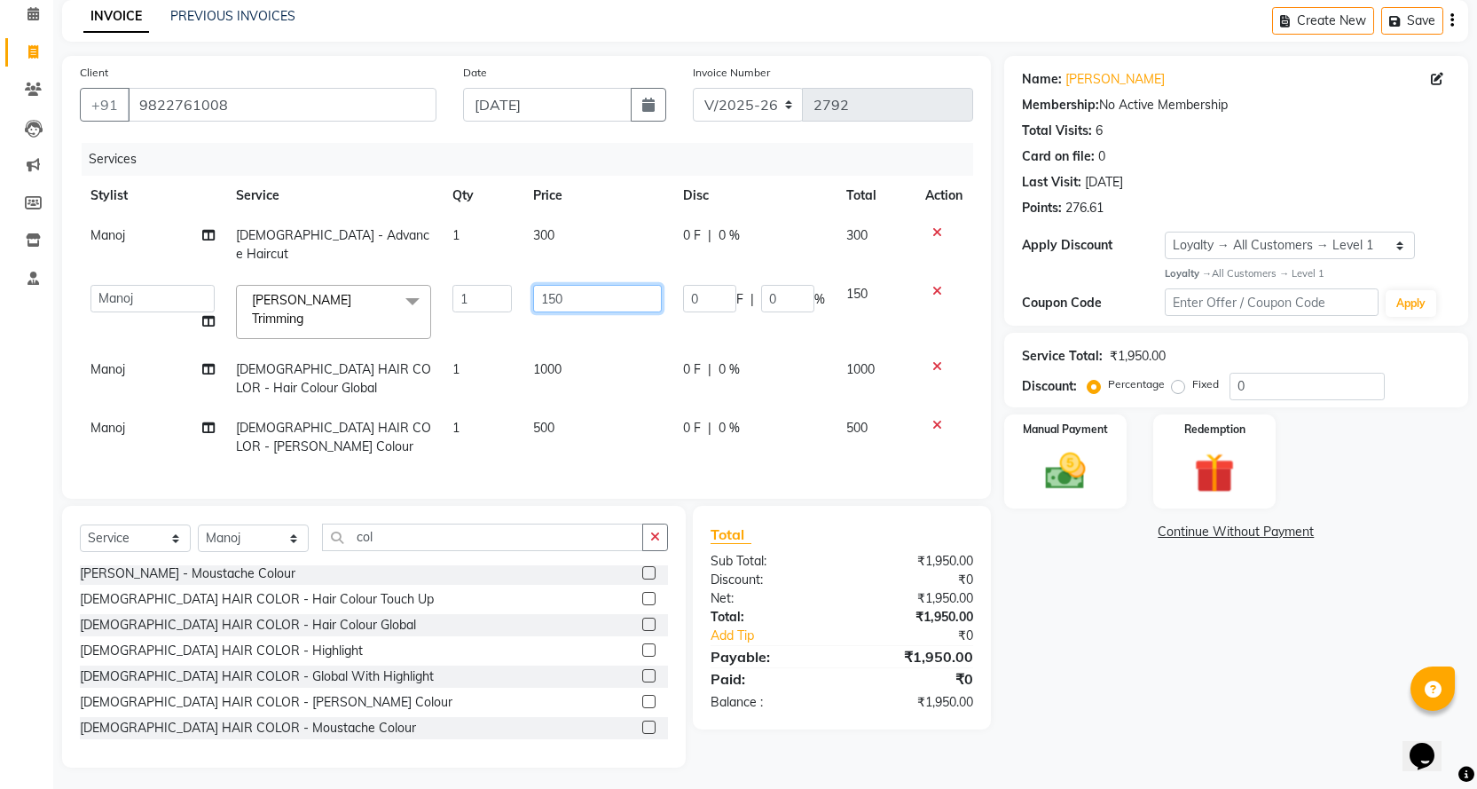
click at [578, 285] on input "150" at bounding box center [597, 298] width 129 height 27
type input "1"
type input "200"
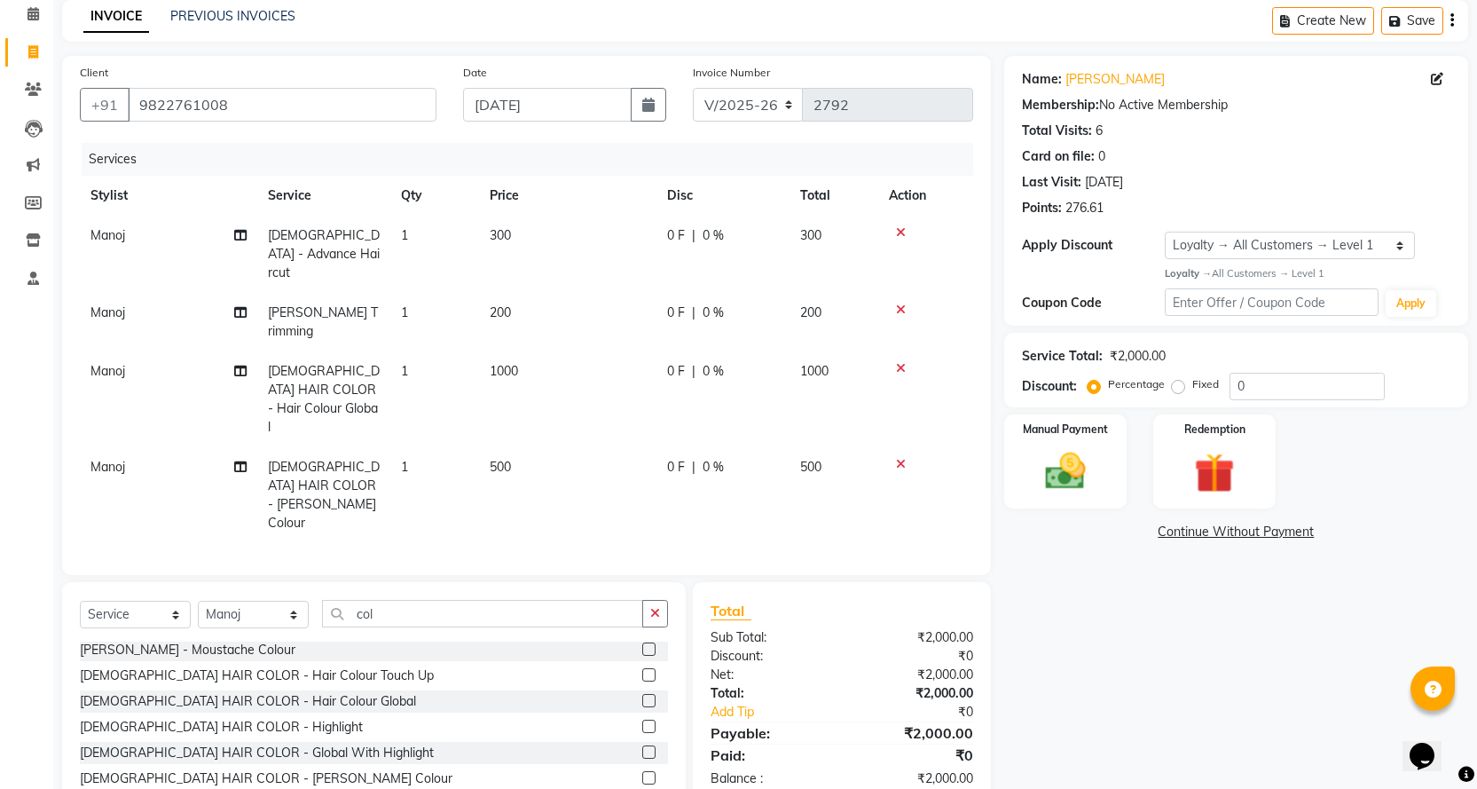
click at [1072, 717] on div "Name: [PERSON_NAME] Membership: No Active Membership Total Visits: 6 Card on fi…" at bounding box center [1242, 450] width 477 height 788
click at [1068, 475] on img at bounding box center [1065, 471] width 68 height 48
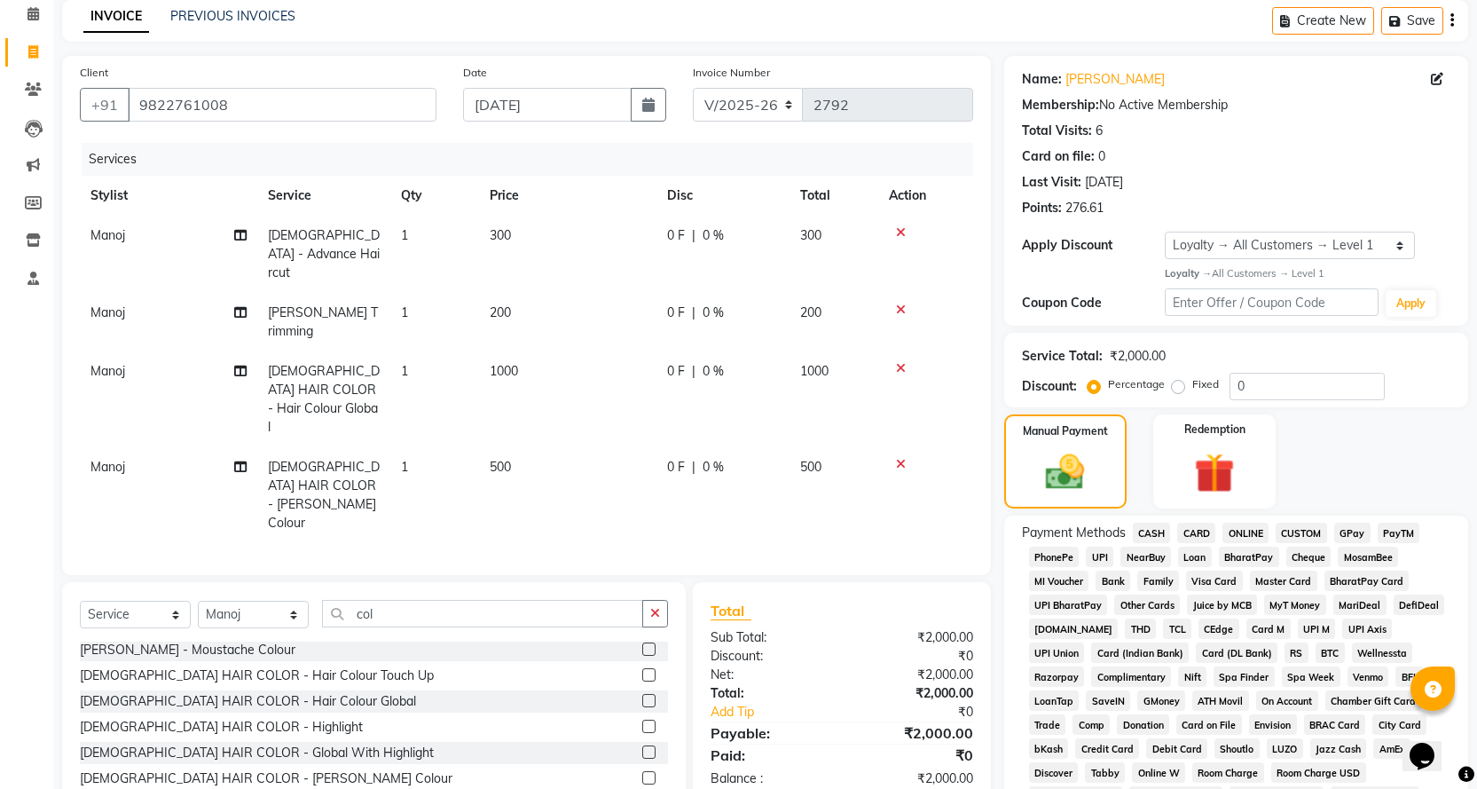
click at [1162, 531] on span "CASH" at bounding box center [1152, 532] width 38 height 20
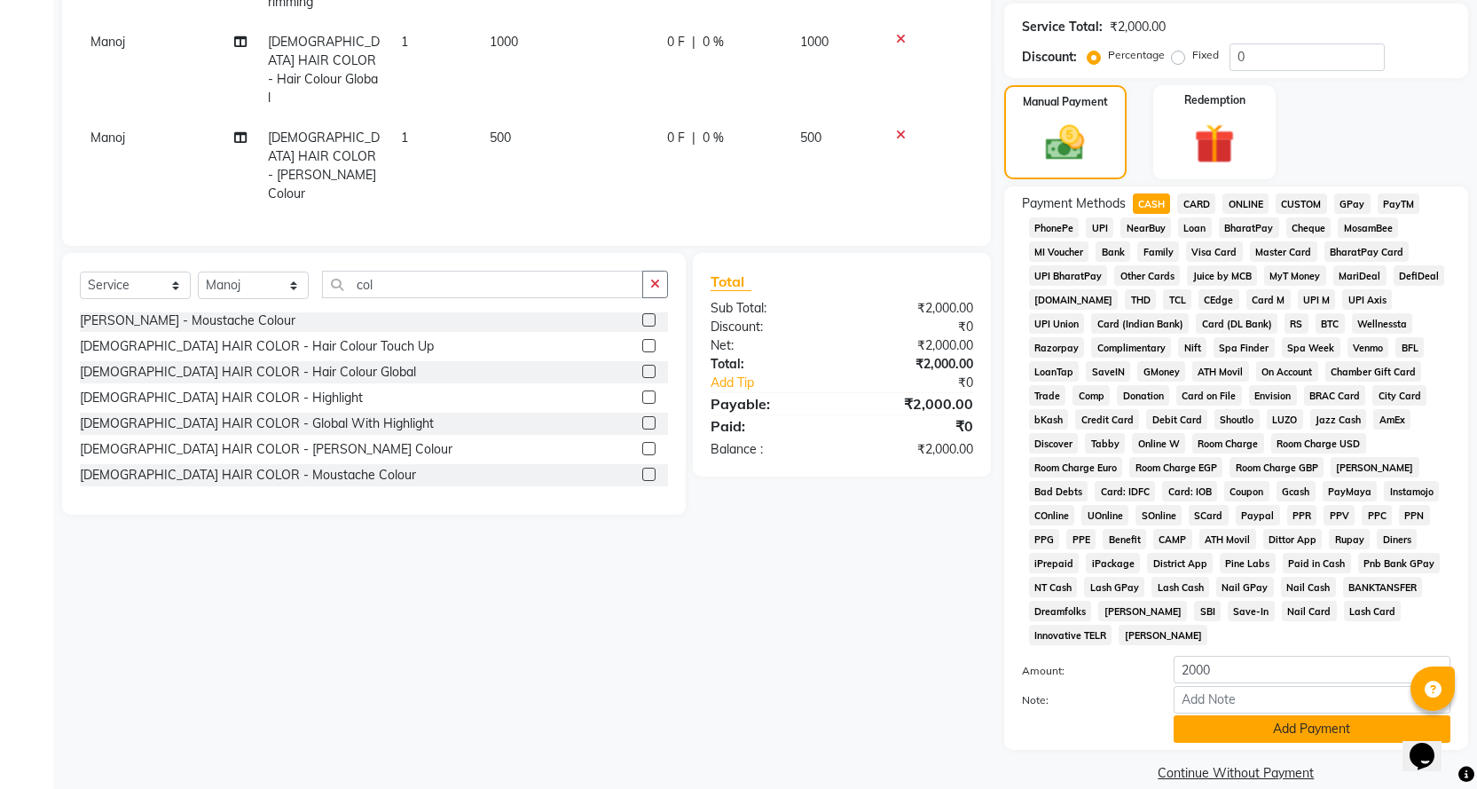
click at [1192, 715] on button "Add Payment" at bounding box center [1312, 728] width 277 height 27
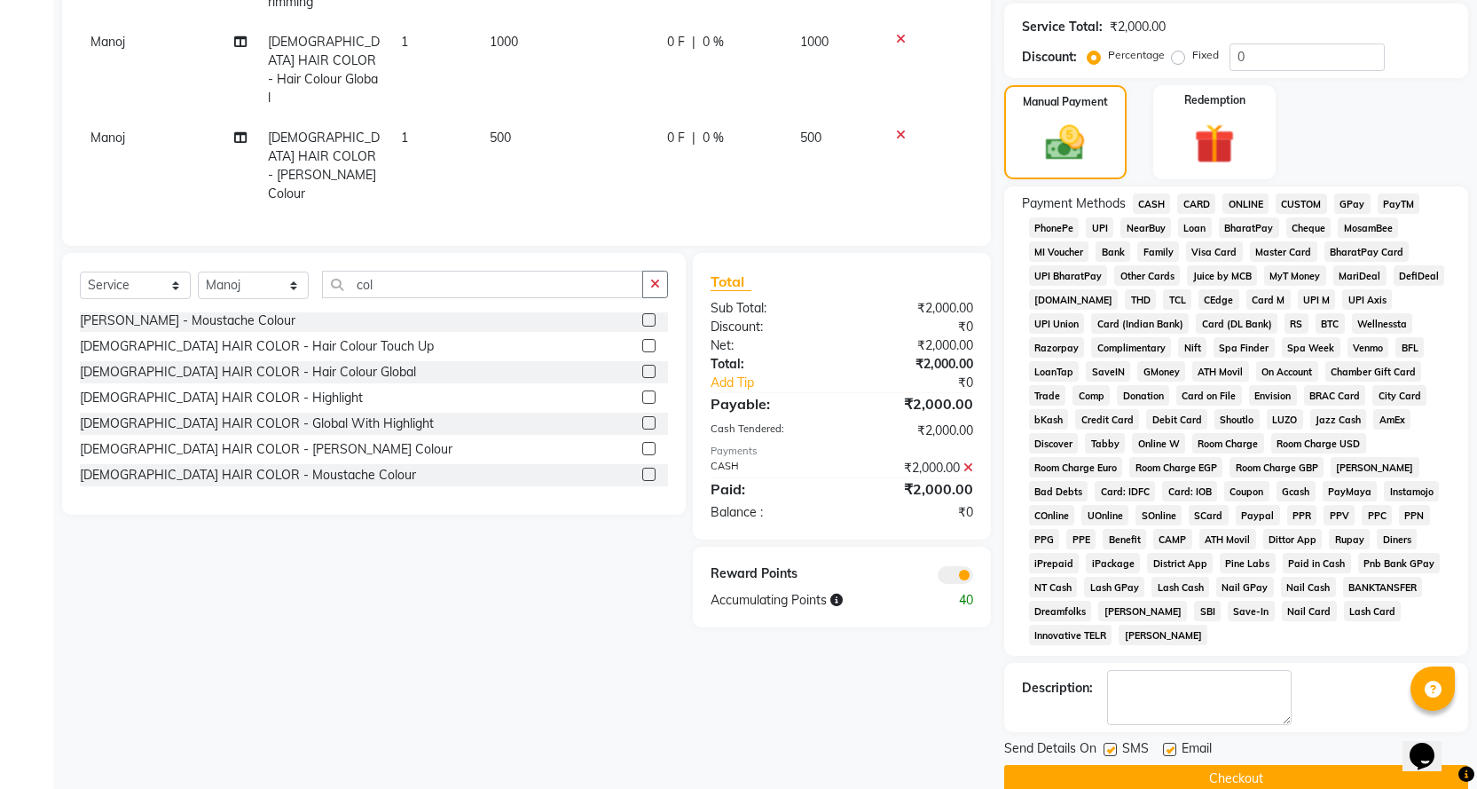
scroll to position [412, 0]
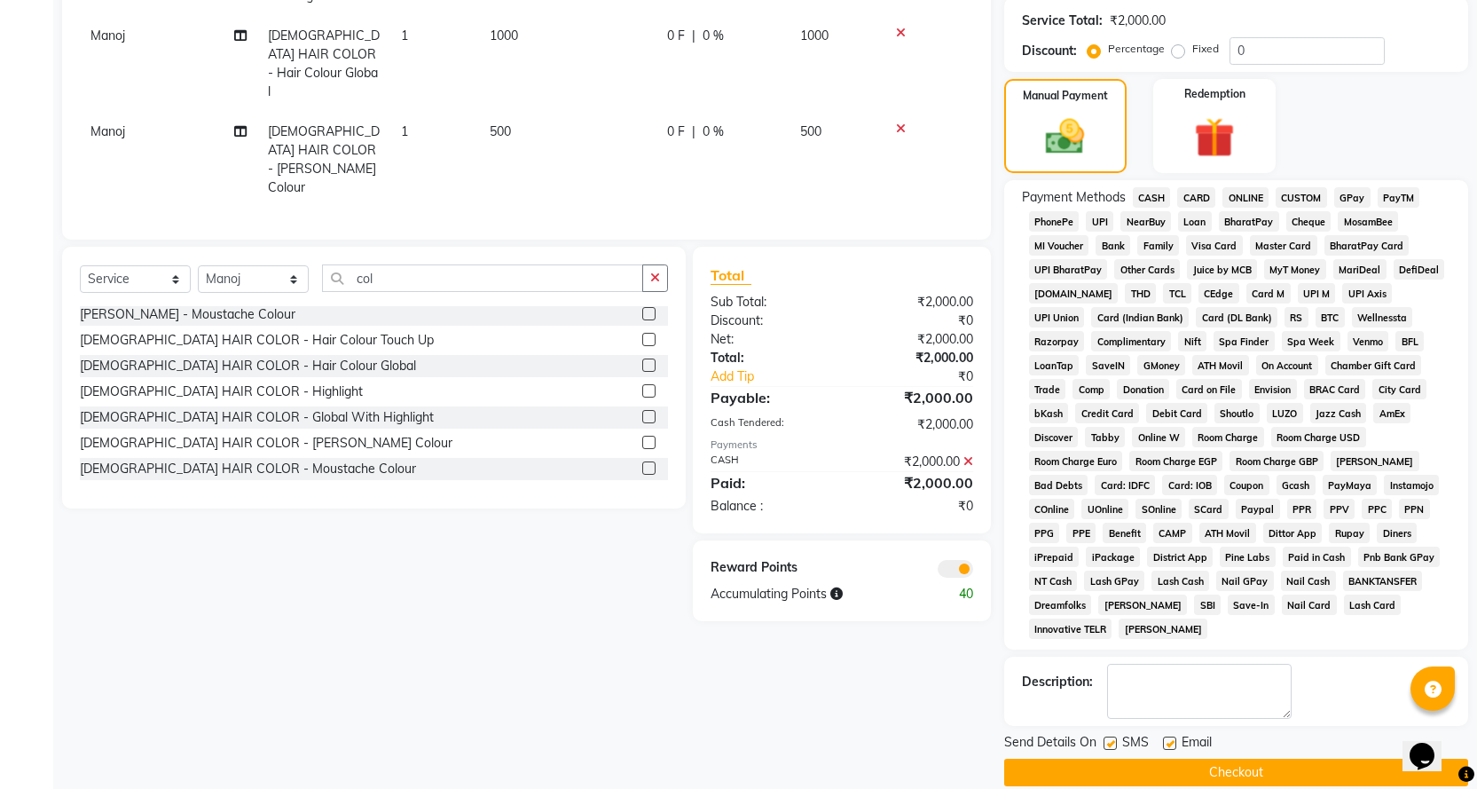
click at [1193, 758] on button "Checkout" at bounding box center [1236, 771] width 464 height 27
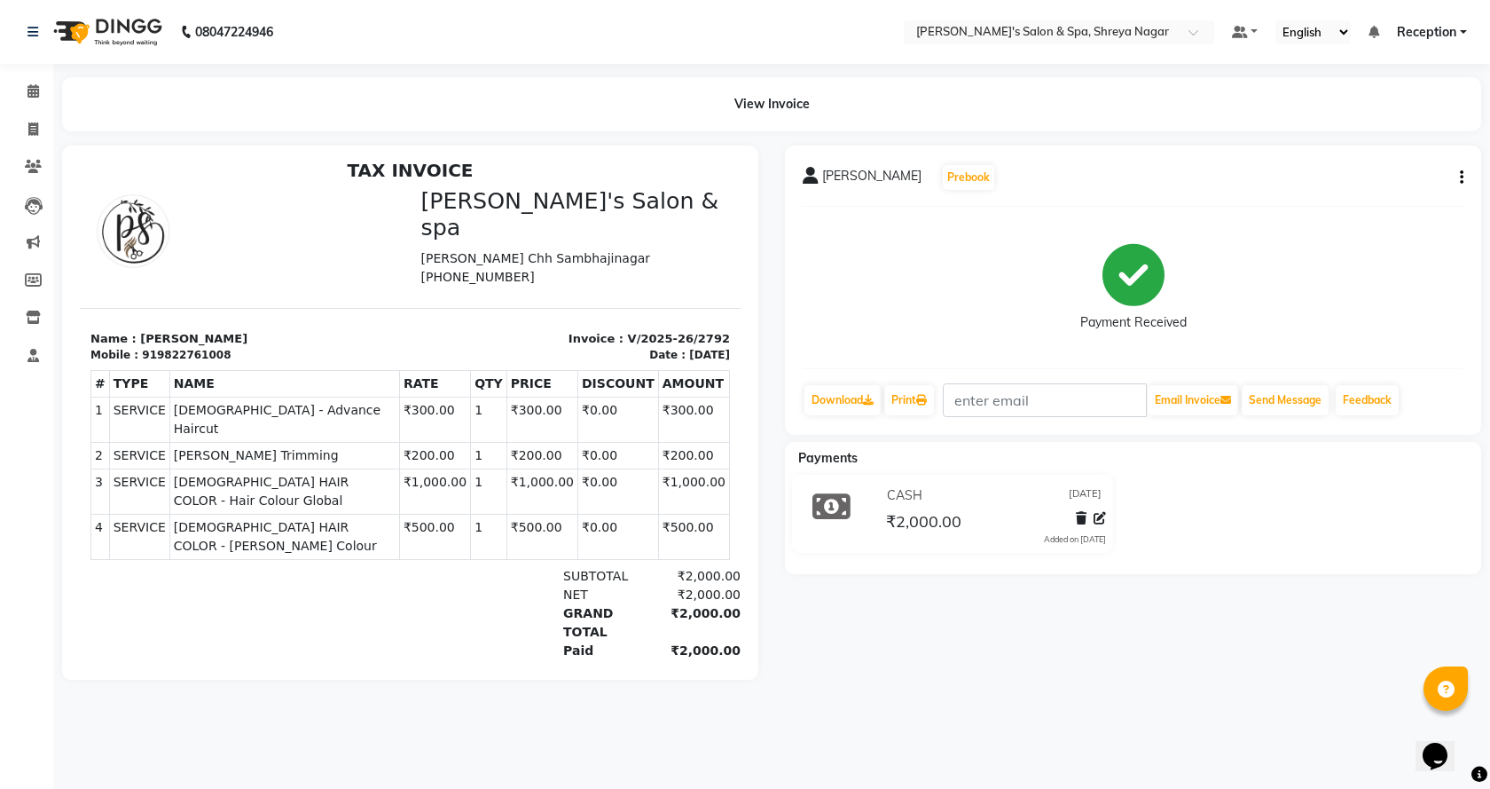
scroll to position [14, 0]
